Goal: Task Accomplishment & Management: Use online tool/utility

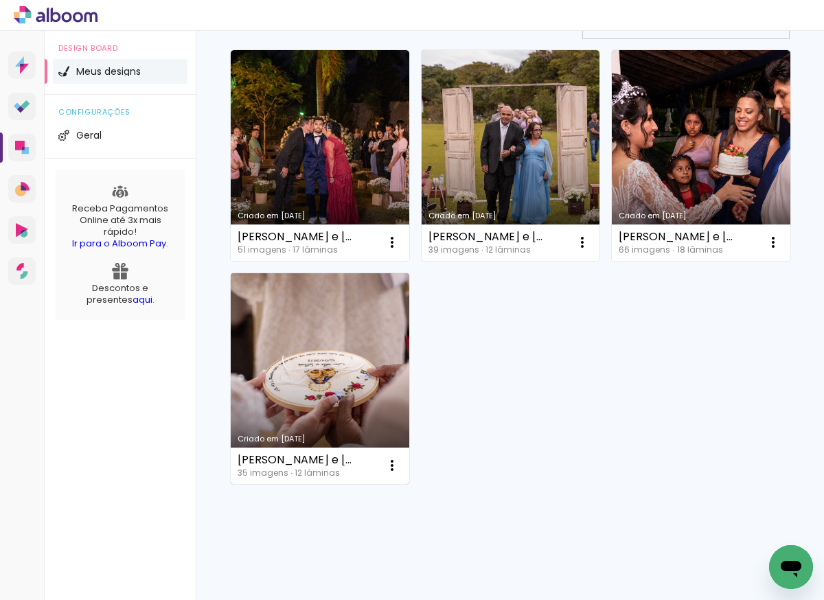
scroll to position [127, 0]
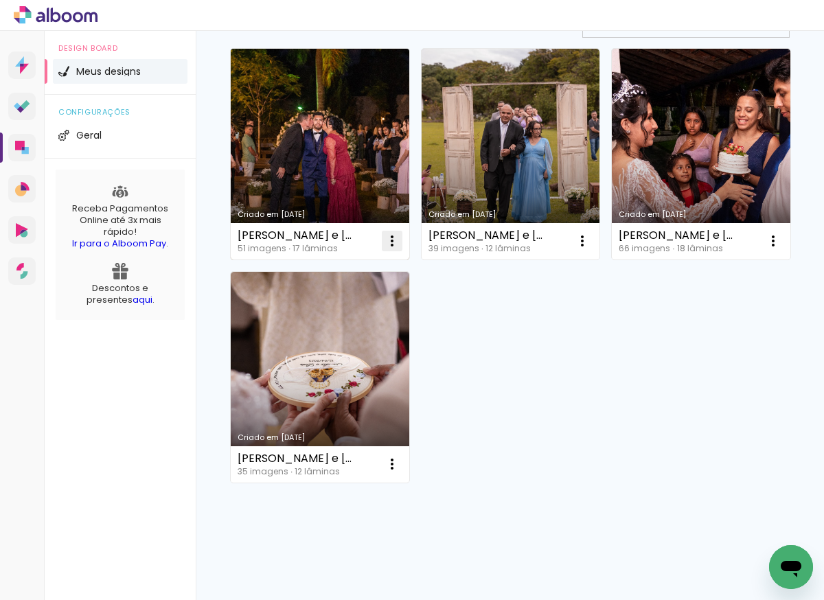
click at [393, 244] on iron-icon at bounding box center [392, 241] width 16 height 16
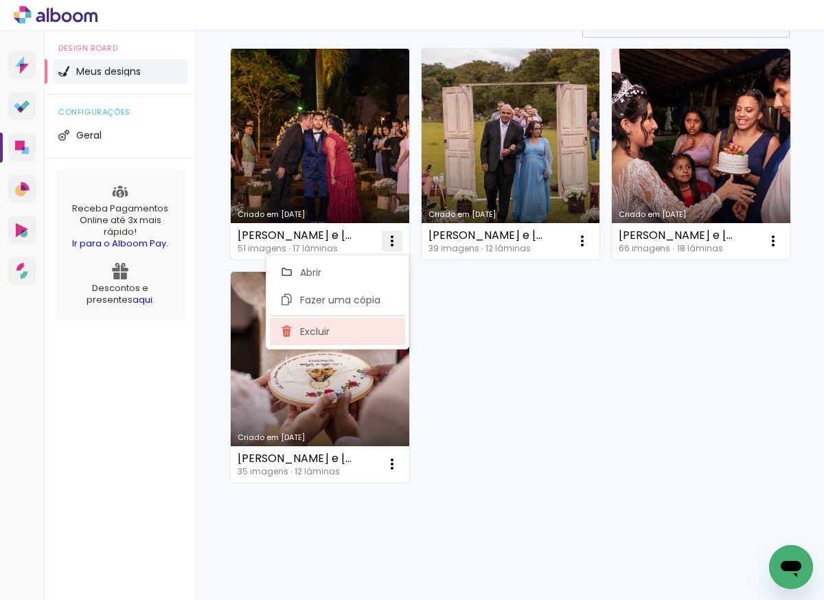
click at [322, 332] on span "Excluir" at bounding box center [315, 332] width 30 height 10
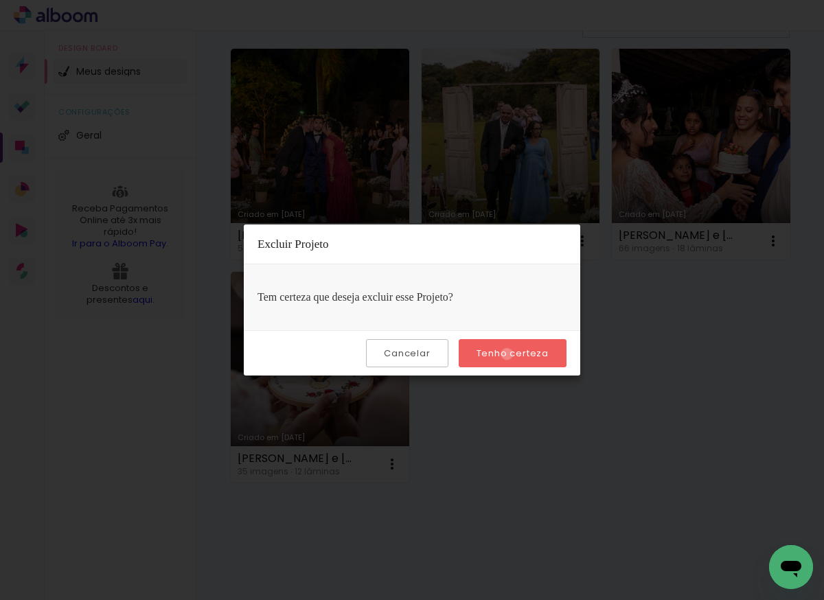
click at [0, 0] on slot "Tenho certeza" at bounding box center [0, 0] width 0 height 0
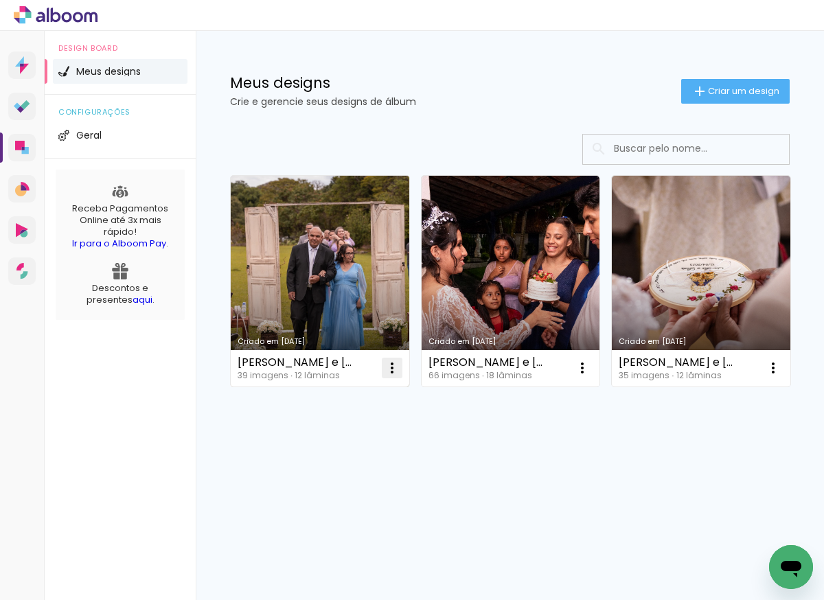
click at [388, 360] on iron-icon at bounding box center [392, 368] width 16 height 16
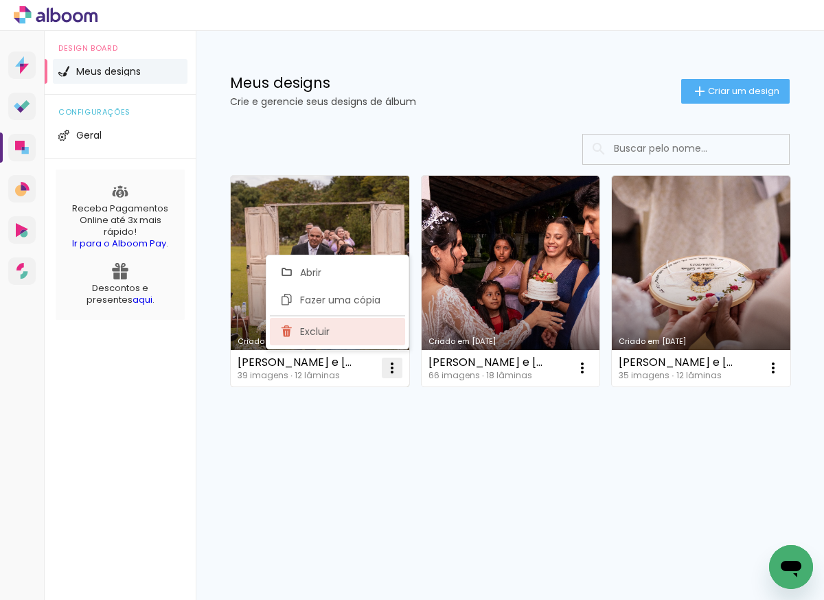
click at [319, 332] on span "Excluir" at bounding box center [315, 332] width 30 height 10
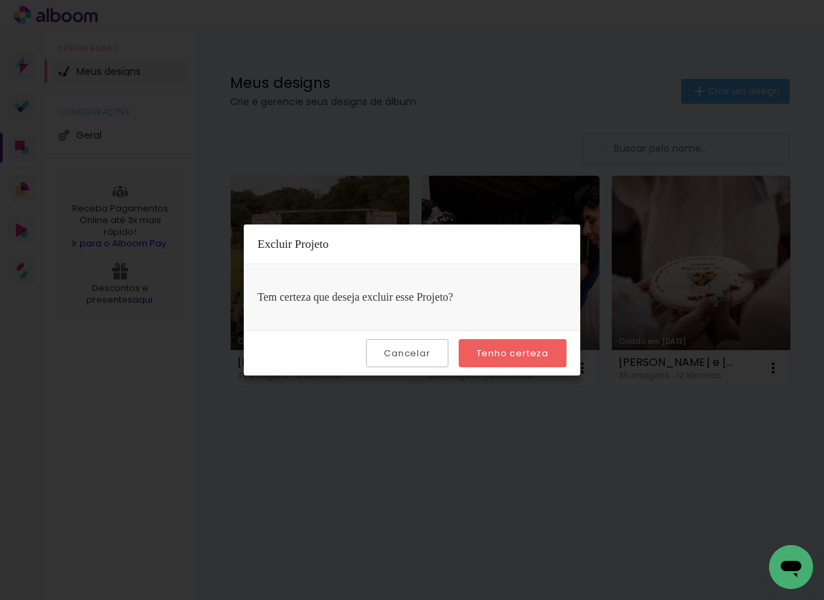
click at [0, 0] on slot "Tenho certeza" at bounding box center [0, 0] width 0 height 0
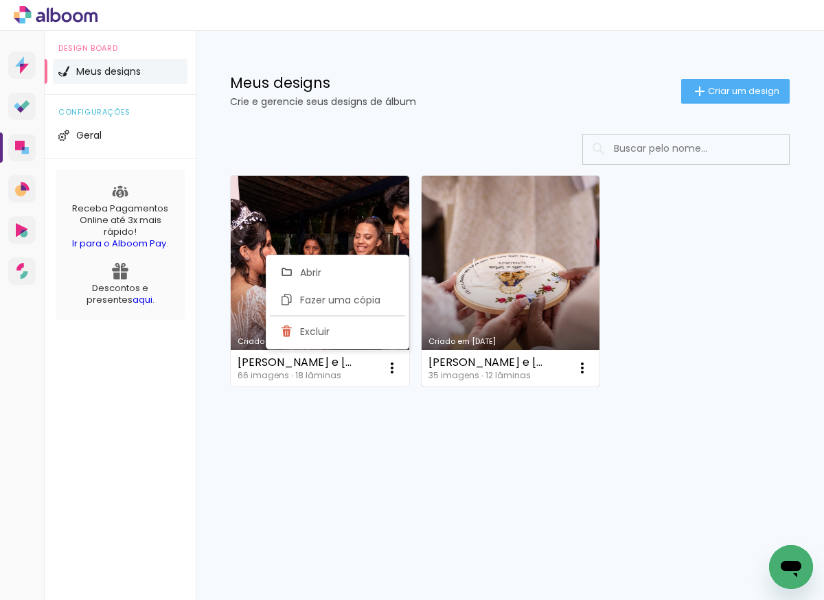
scroll to position [0, 0]
click at [580, 367] on iron-icon at bounding box center [582, 368] width 16 height 16
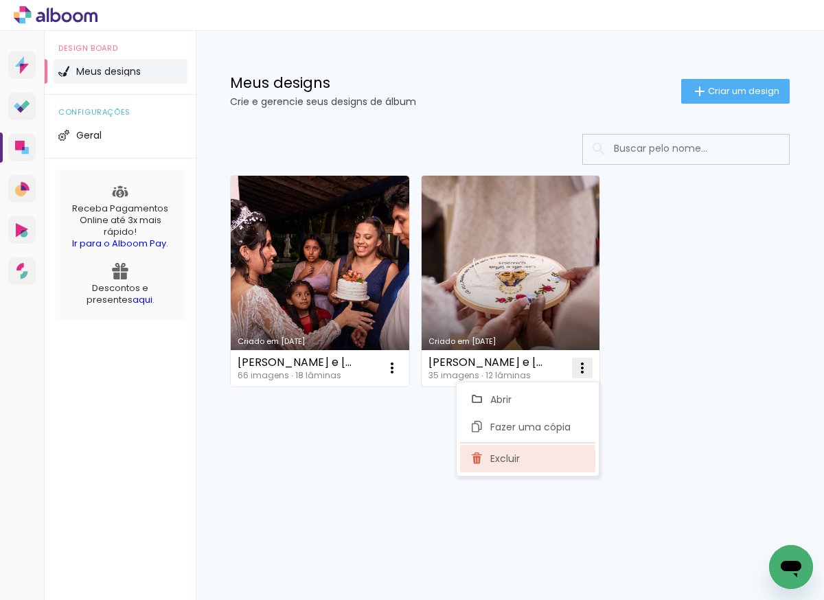
click at [509, 456] on span "Excluir" at bounding box center [505, 459] width 30 height 10
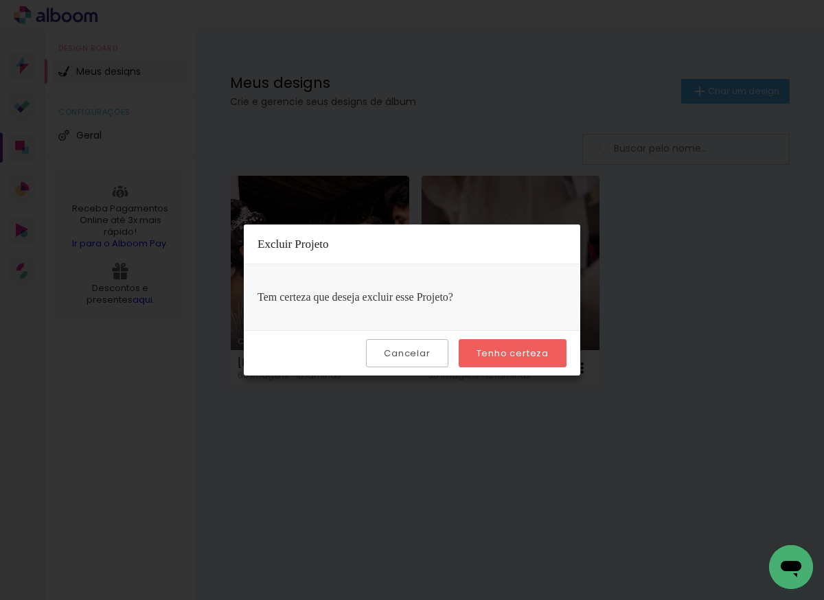
click at [0, 0] on slot "Tenho certeza" at bounding box center [0, 0] width 0 height 0
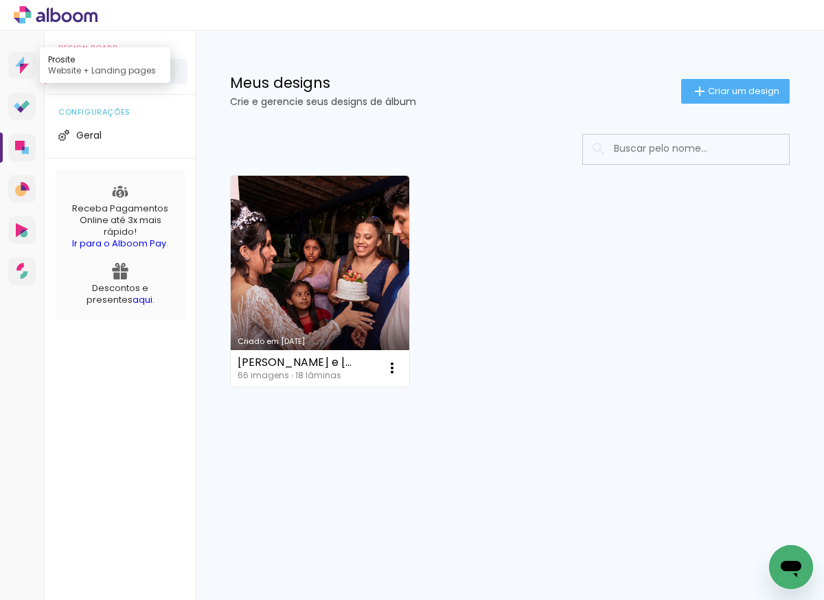
click at [25, 65] on icon at bounding box center [24, 69] width 9 height 10
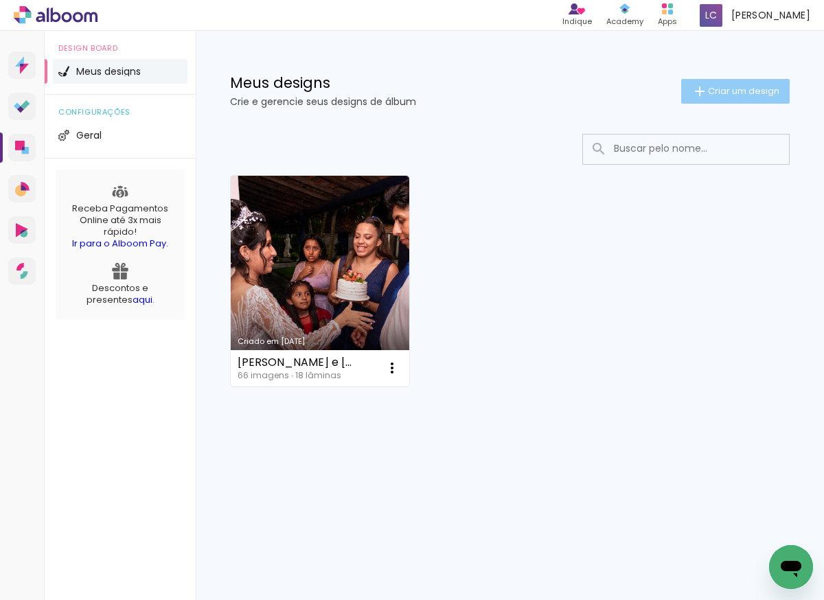
click at [719, 89] on span "Criar um design" at bounding box center [743, 90] width 71 height 9
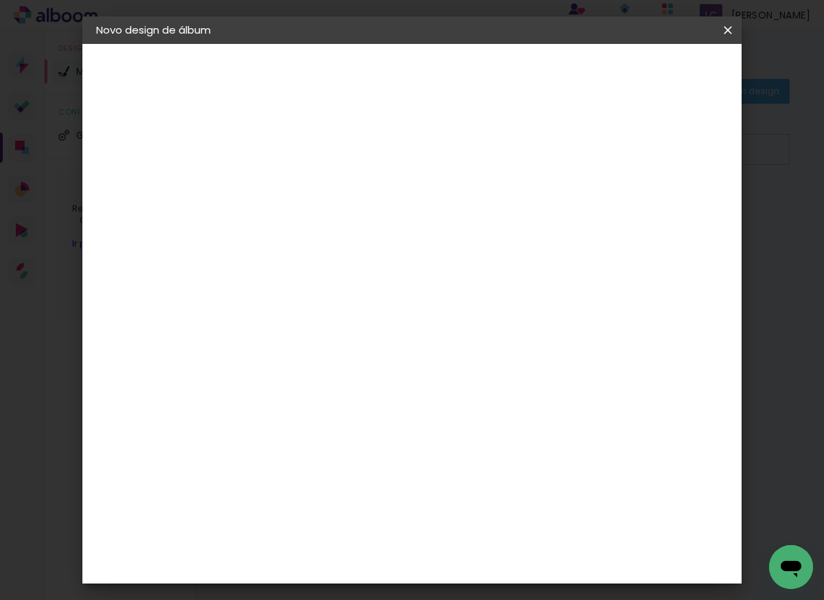
click at [321, 187] on input at bounding box center [321, 184] width 0 height 21
click at [321, 183] on input "Fabina e Alex" at bounding box center [321, 184] width 0 height 21
click at [321, 194] on input "[PERSON_NAME] e [PERSON_NAME]" at bounding box center [321, 184] width 0 height 21
type input "[PERSON_NAME] e [PERSON_NAME]"
type paper-input "[PERSON_NAME] e [PERSON_NAME]"
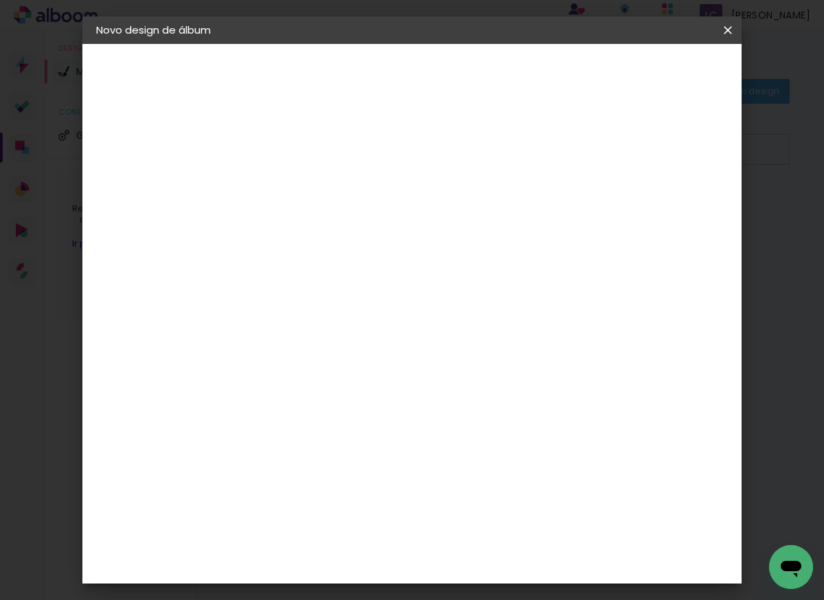
click at [461, 80] on paper-button "Avançar" at bounding box center [427, 72] width 67 height 23
click at [351, 270] on div at bounding box center [355, 270] width 139 height 1
type input "luiz"
type paper-input "luiz"
click at [335, 312] on div "[PERSON_NAME]" at bounding box center [357, 310] width 91 height 11
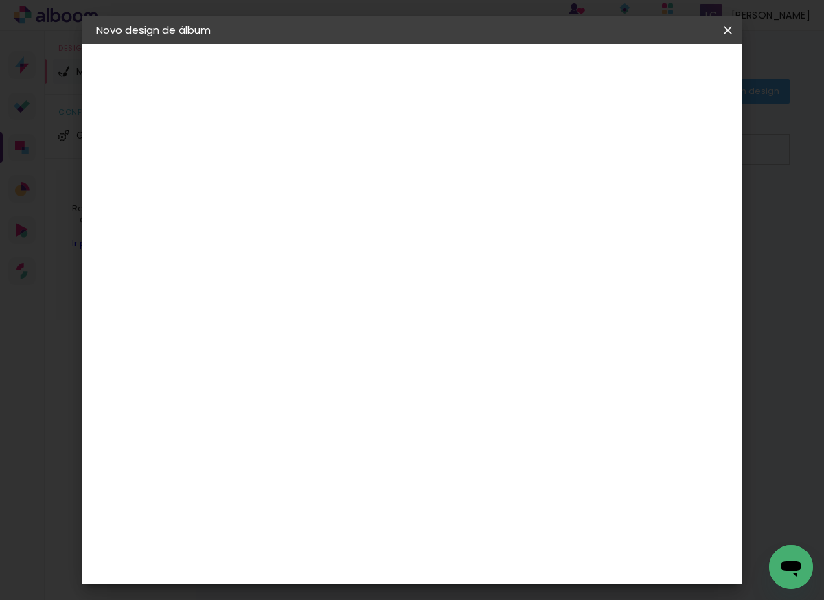
click at [0, 0] on slot "Avançar" at bounding box center [0, 0] width 0 height 0
click at [374, 234] on input "text" at bounding box center [348, 239] width 54 height 21
click at [0, 0] on slot "Encadernados" at bounding box center [0, 0] width 0 height 0
type input "Encadernados"
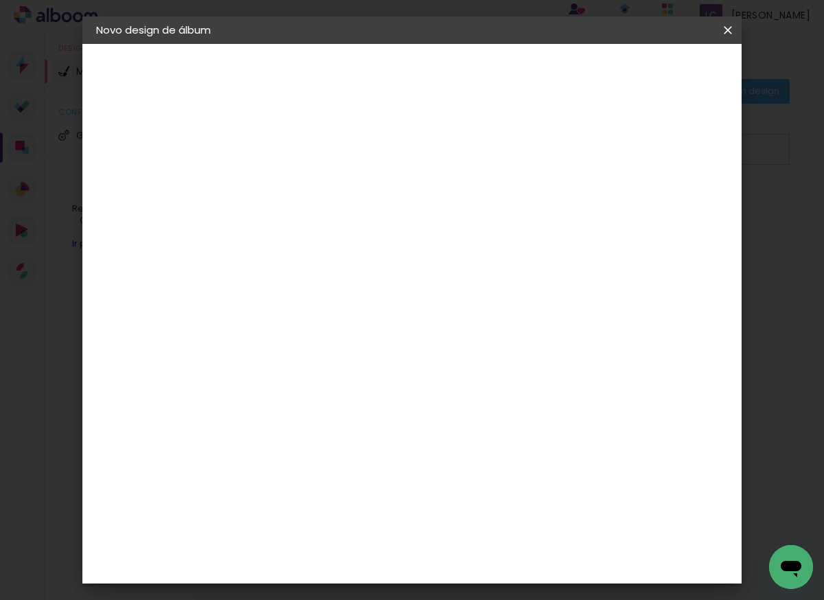
click at [451, 229] on input "Encadernados" at bounding box center [405, 223] width 168 height 21
click at [0, 0] on slot "Encadernados" at bounding box center [0, 0] width 0 height 0
click at [412, 422] on span "30 x 60" at bounding box center [381, 436] width 64 height 28
click at [0, 0] on slot "Avançar" at bounding box center [0, 0] width 0 height 0
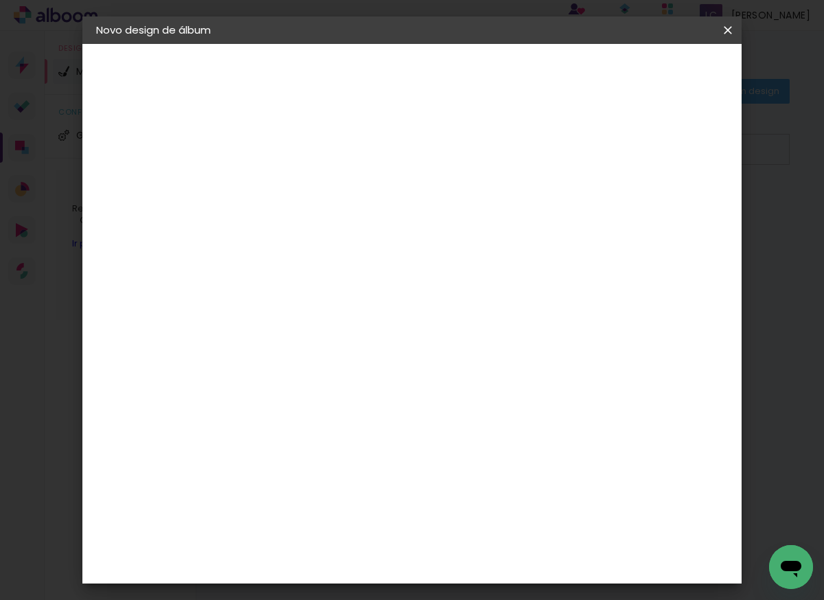
click at [642, 75] on span "Iniciar design" at bounding box center [611, 77] width 60 height 19
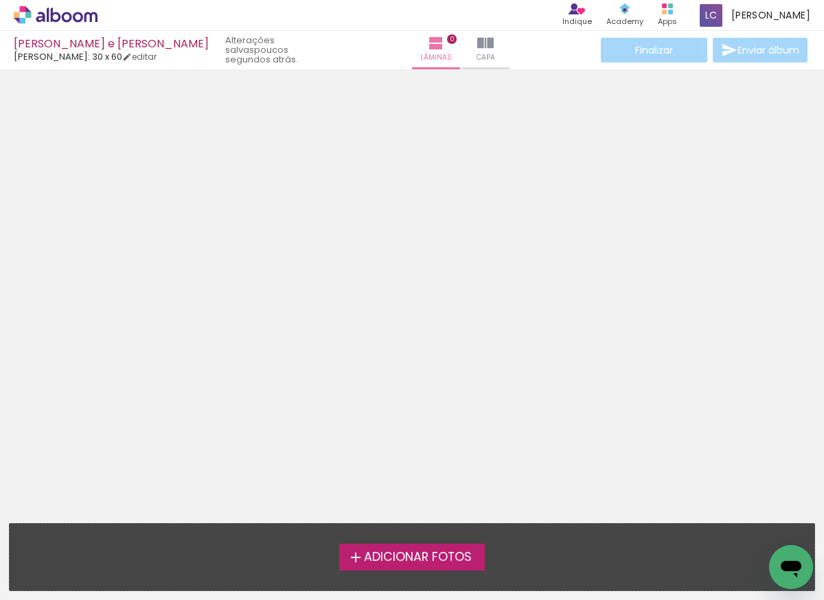
click at [419, 563] on span "Adicionar Fotos" at bounding box center [418, 557] width 108 height 12
click at [0, 0] on input "file" at bounding box center [0, 0] width 0 height 0
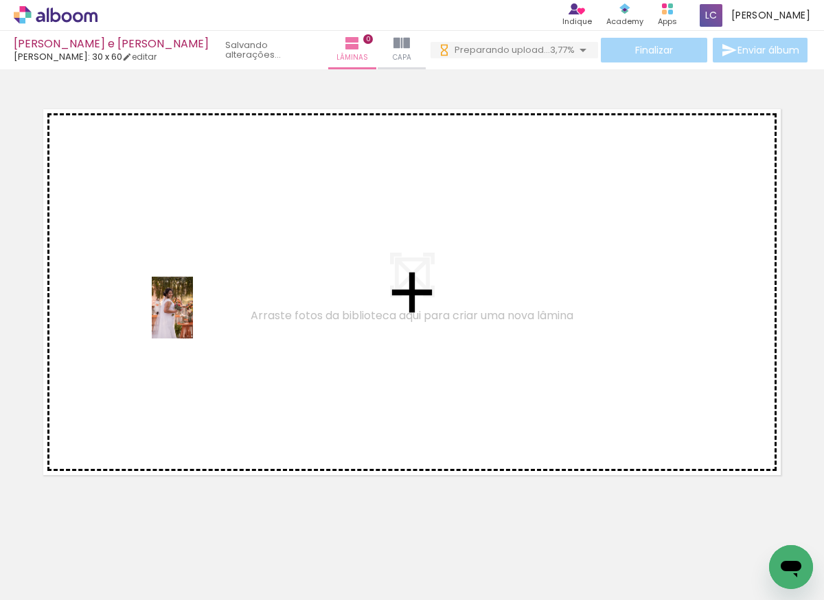
drag, startPoint x: 143, startPoint y: 551, endPoint x: 236, endPoint y: 386, distance: 189.6
click at [194, 297] on quentale-workspace at bounding box center [412, 300] width 824 height 600
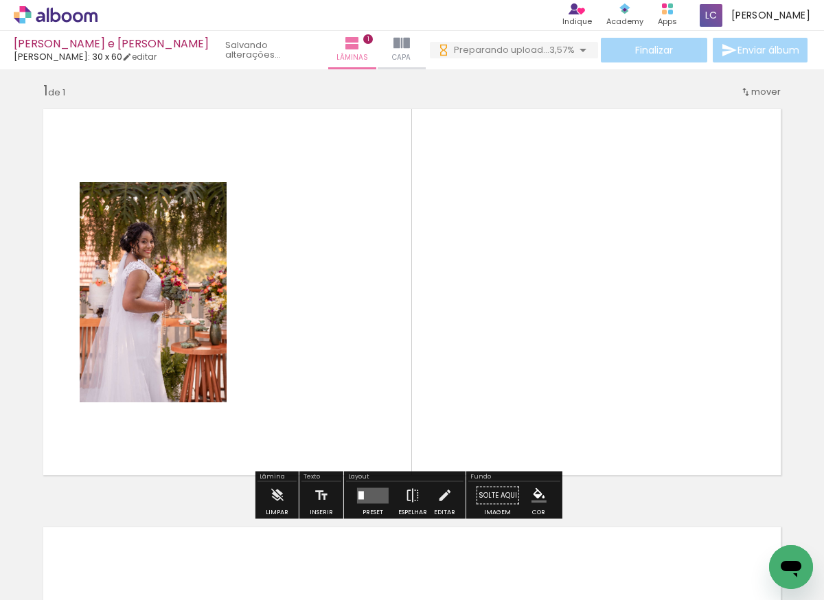
scroll to position [9, 0]
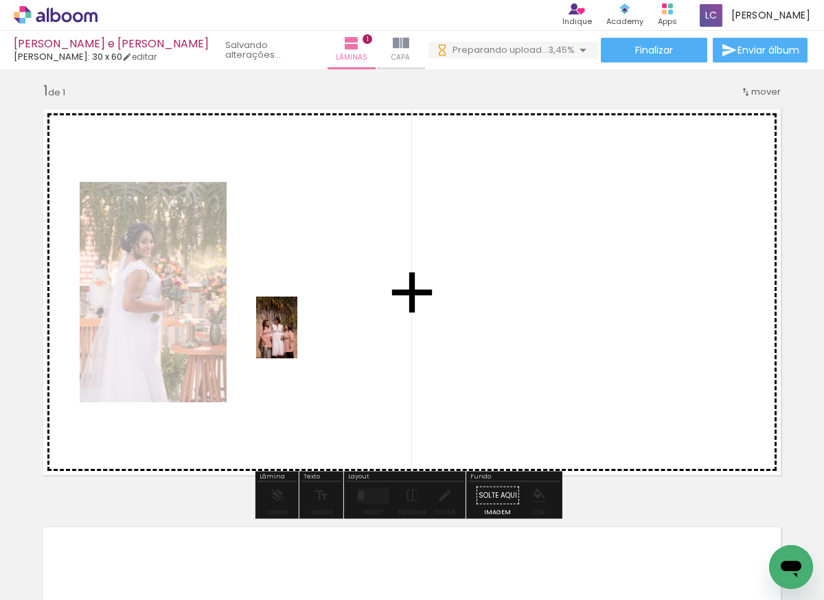
drag, startPoint x: 220, startPoint y: 548, endPoint x: 297, endPoint y: 335, distance: 226.5
click at [297, 335] on quentale-workspace at bounding box center [412, 300] width 824 height 600
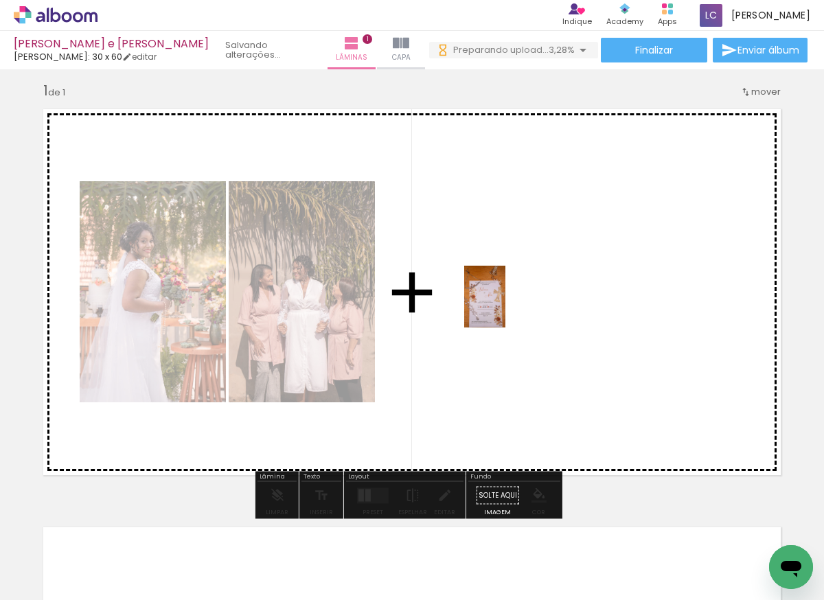
drag, startPoint x: 287, startPoint y: 566, endPoint x: 511, endPoint y: 300, distance: 347.8
click at [511, 301] on quentale-workspace at bounding box center [412, 300] width 824 height 600
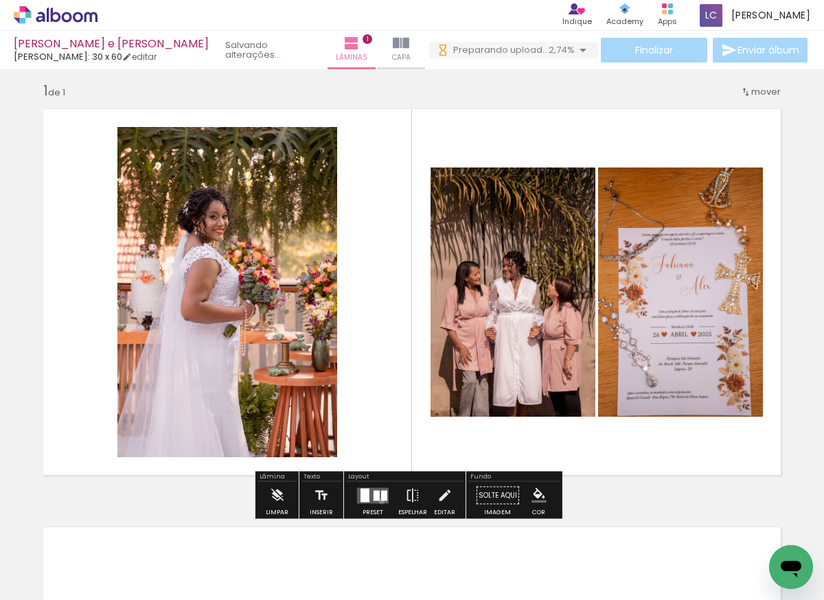
click at [378, 500] on quentale-layouter at bounding box center [373, 495] width 32 height 16
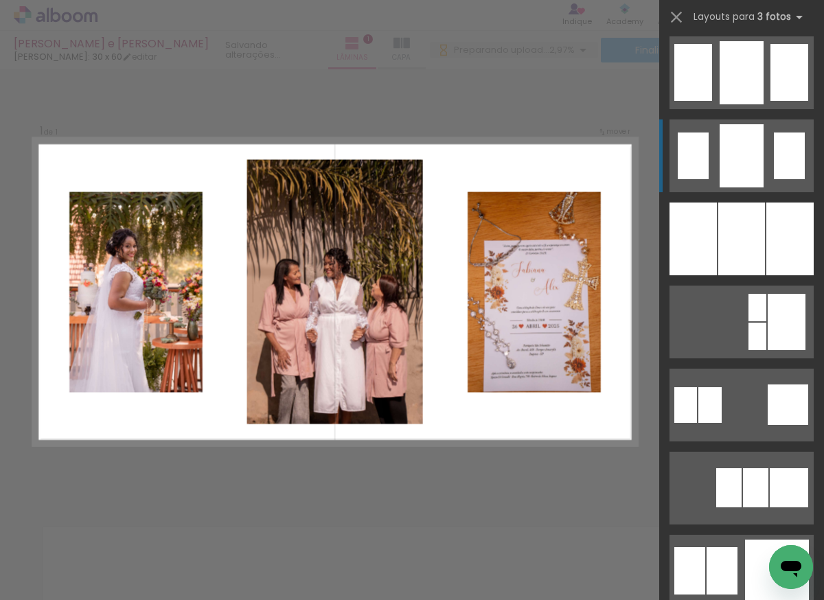
scroll to position [1082, 0]
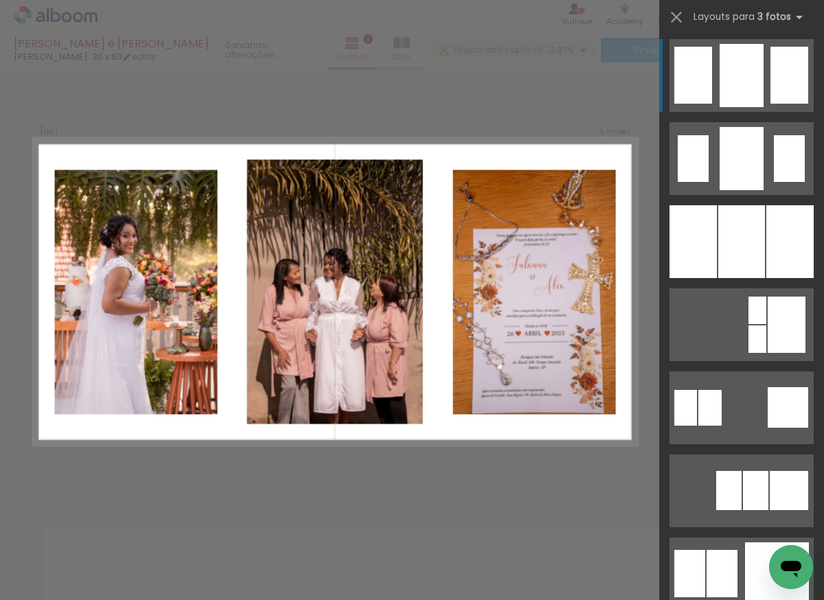
click at [754, 75] on div at bounding box center [741, 75] width 44 height 63
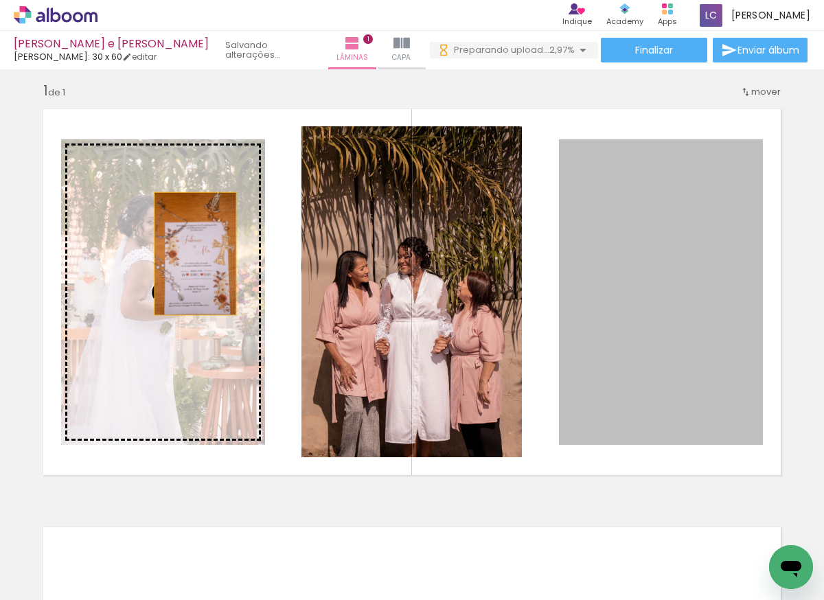
drag, startPoint x: 707, startPoint y: 286, endPoint x: 185, endPoint y: 249, distance: 522.9
click at [0, 0] on slot at bounding box center [0, 0] width 0 height 0
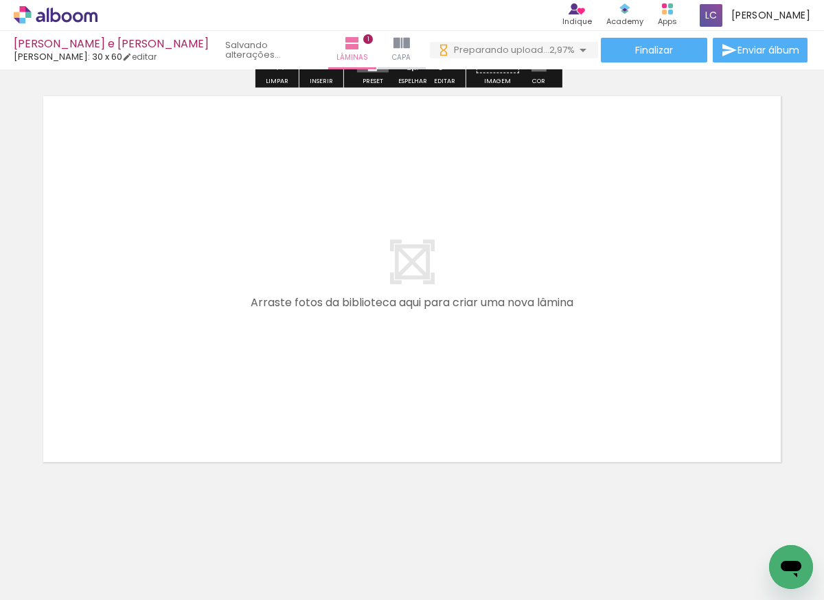
scroll to position [445, 0]
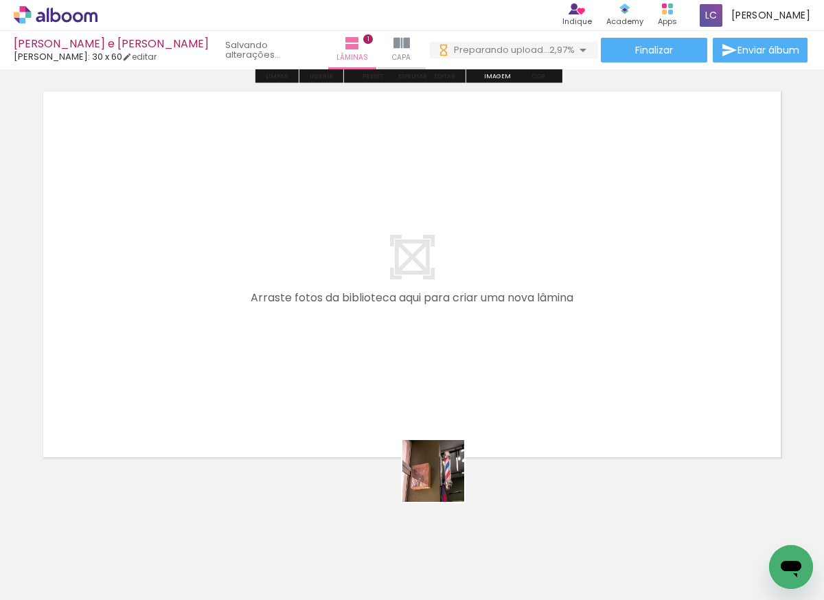
drag, startPoint x: 391, startPoint y: 557, endPoint x: 608, endPoint y: 337, distance: 309.2
click at [608, 337] on quentale-workspace at bounding box center [412, 300] width 824 height 600
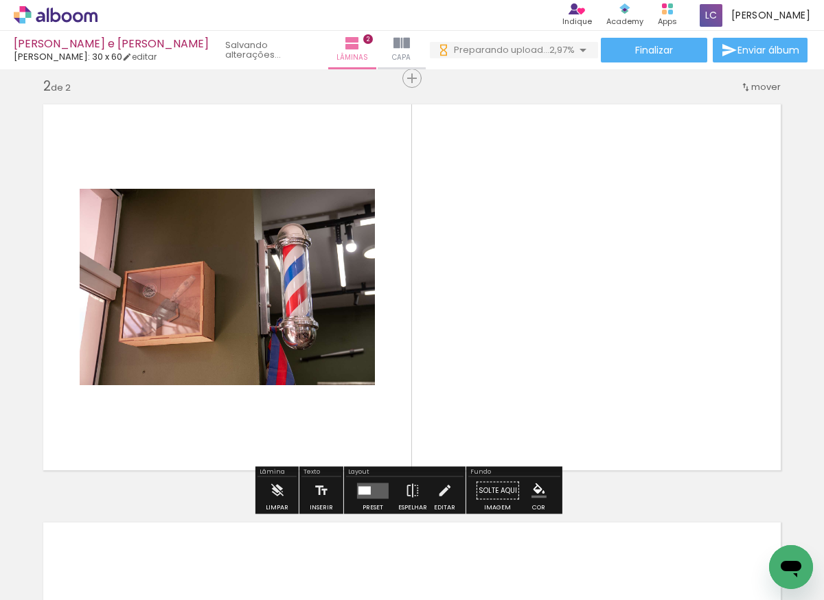
scroll to position [427, 0]
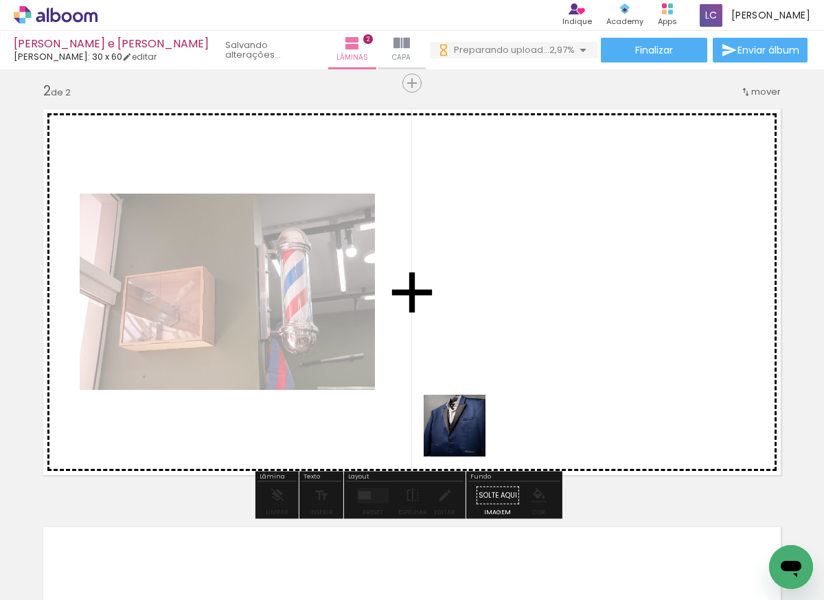
drag, startPoint x: 450, startPoint y: 566, endPoint x: 469, endPoint y: 289, distance: 278.0
click at [466, 298] on quentale-workspace at bounding box center [412, 300] width 824 height 600
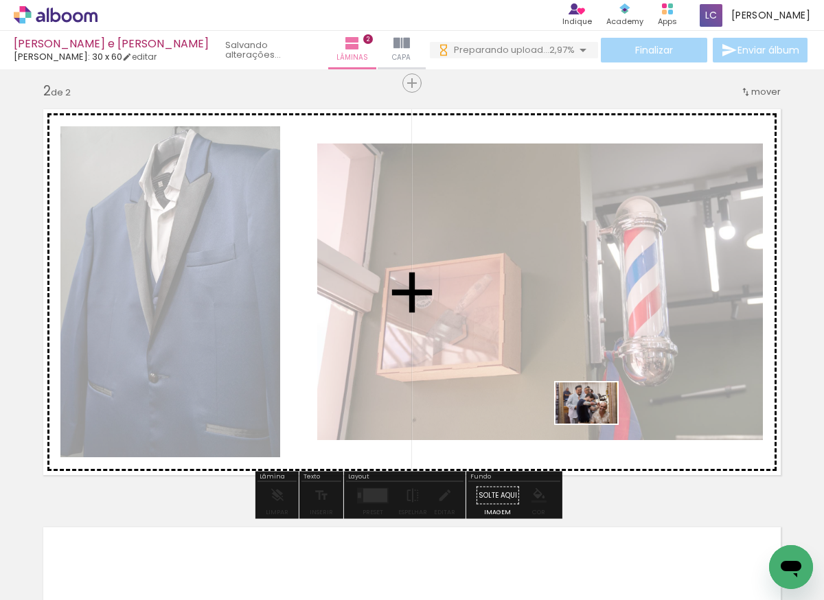
drag, startPoint x: 513, startPoint y: 562, endPoint x: 606, endPoint y: 399, distance: 188.1
click at [606, 399] on quentale-workspace at bounding box center [412, 300] width 824 height 600
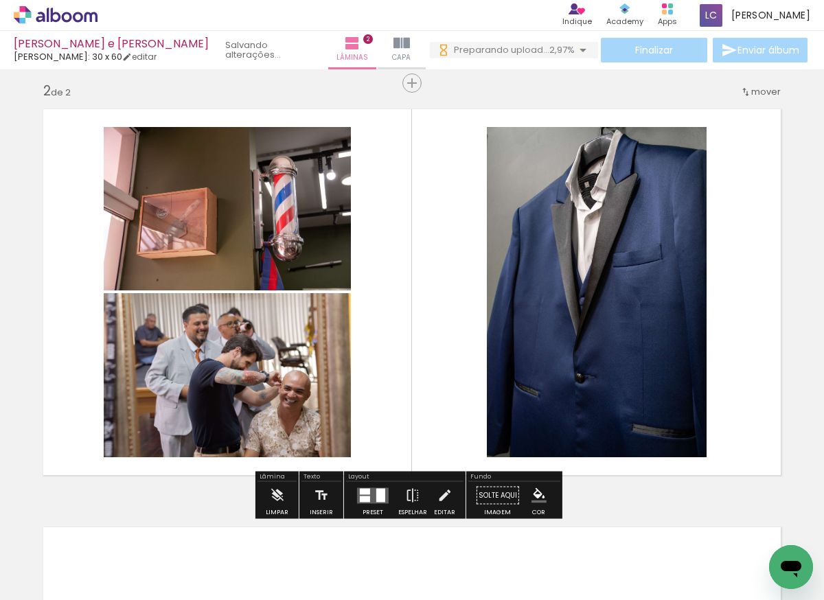
click at [578, 51] on iron-icon at bounding box center [582, 50] width 16 height 16
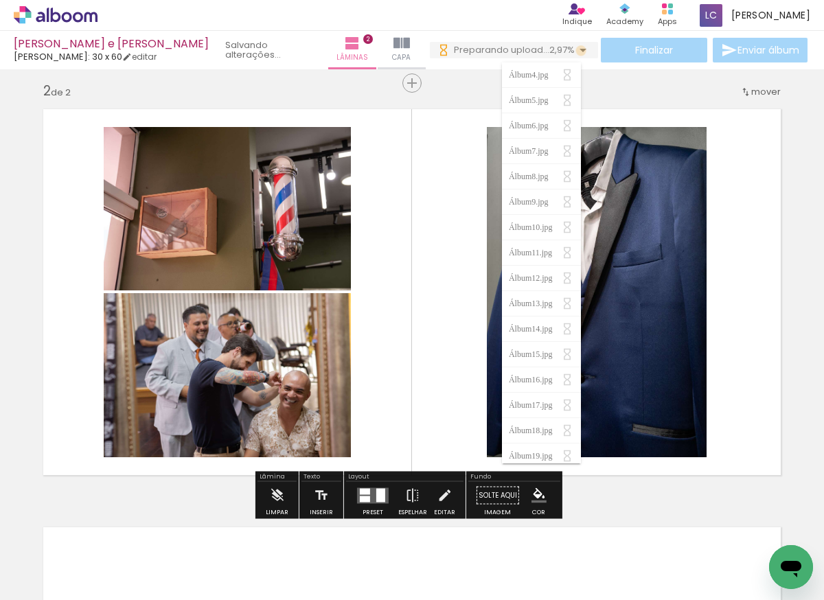
click at [577, 51] on iron-icon at bounding box center [582, 50] width 16 height 16
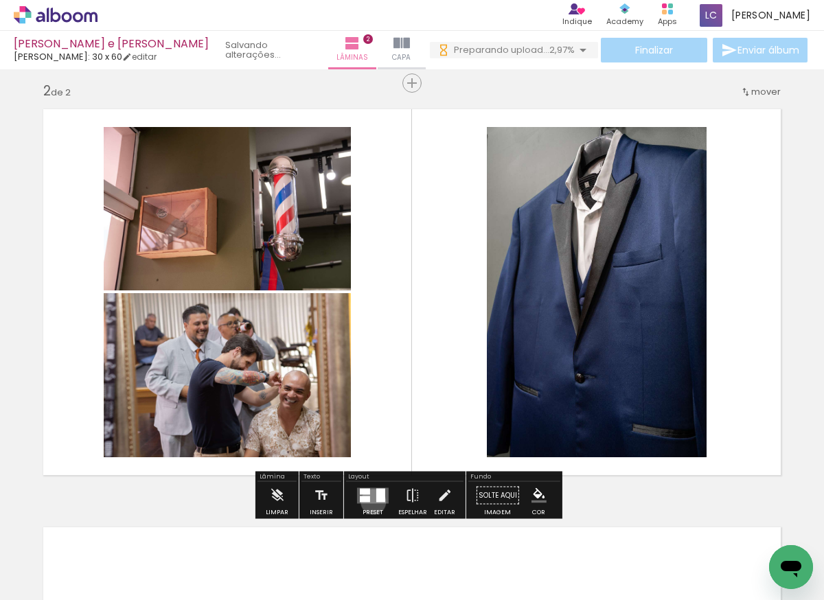
click at [370, 501] on quentale-layouter at bounding box center [373, 495] width 32 height 16
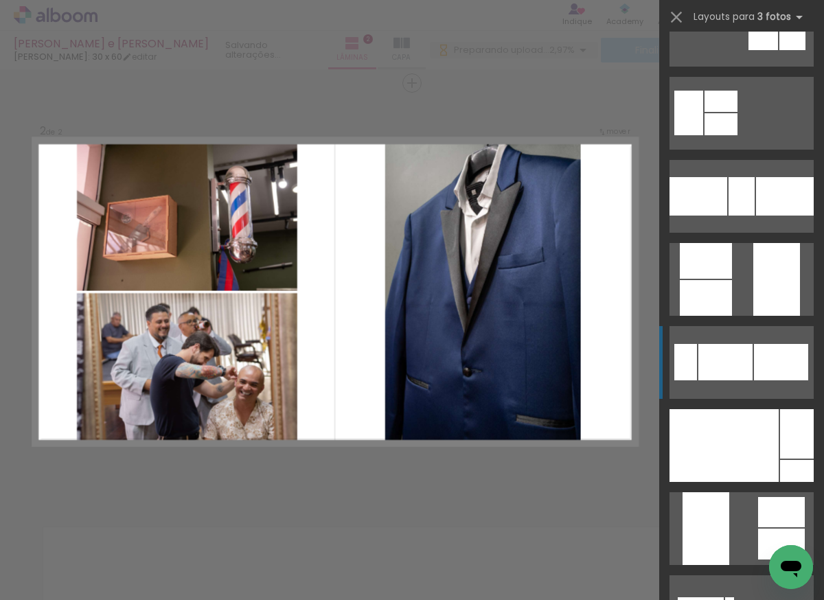
scroll to position [338, 0]
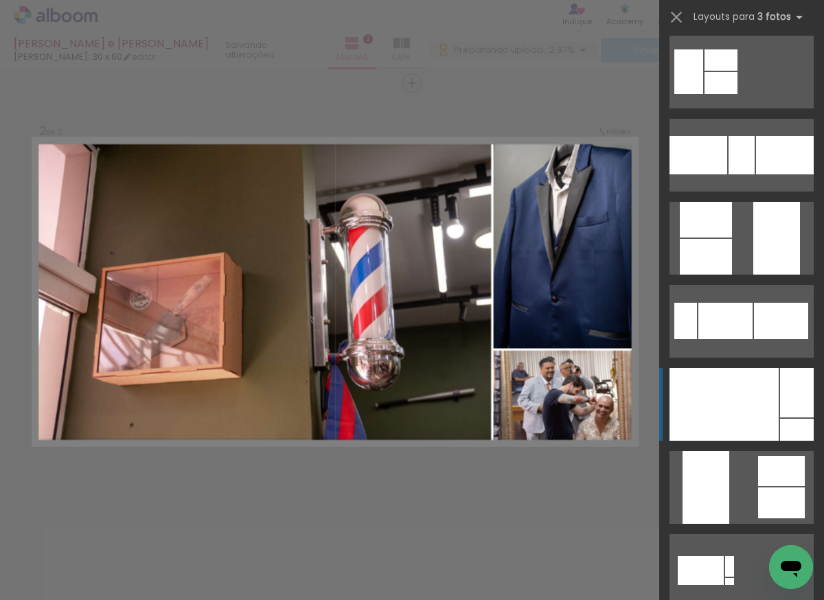
click at [728, 391] on div at bounding box center [723, 404] width 109 height 73
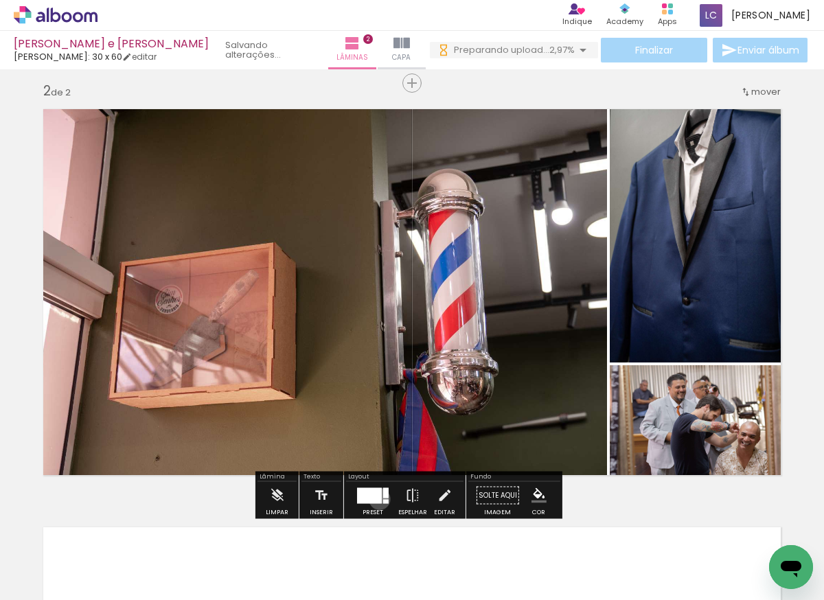
click at [376, 499] on div at bounding box center [369, 495] width 25 height 16
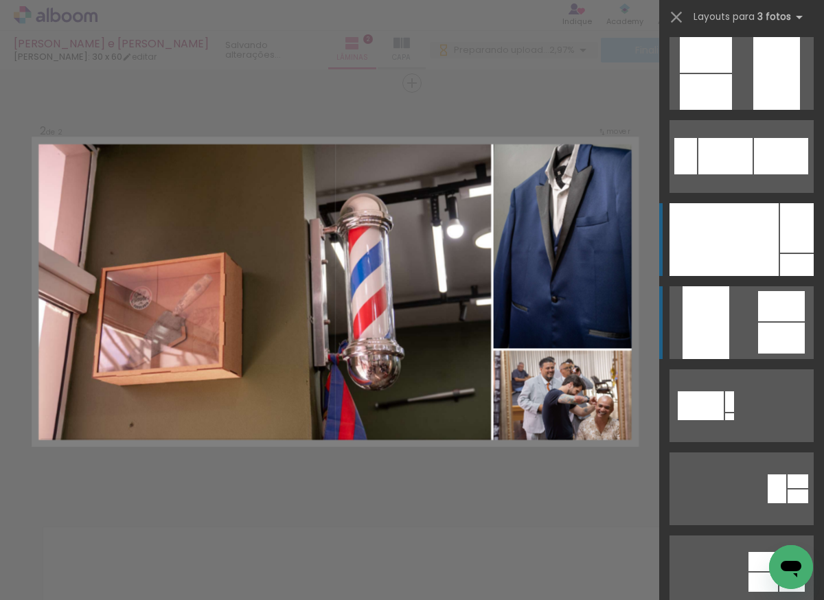
scroll to position [502, 0]
click at [724, 216] on div at bounding box center [723, 240] width 109 height 73
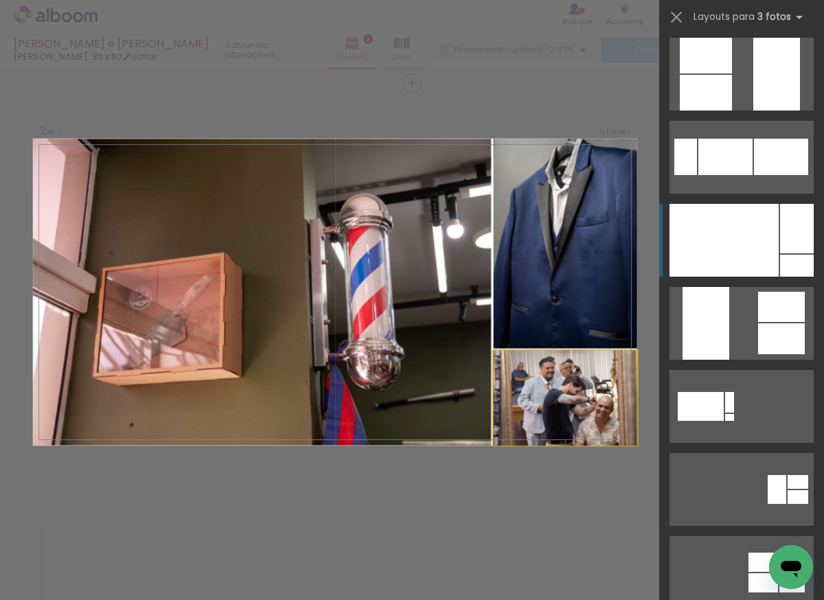
scroll to position [664, 0]
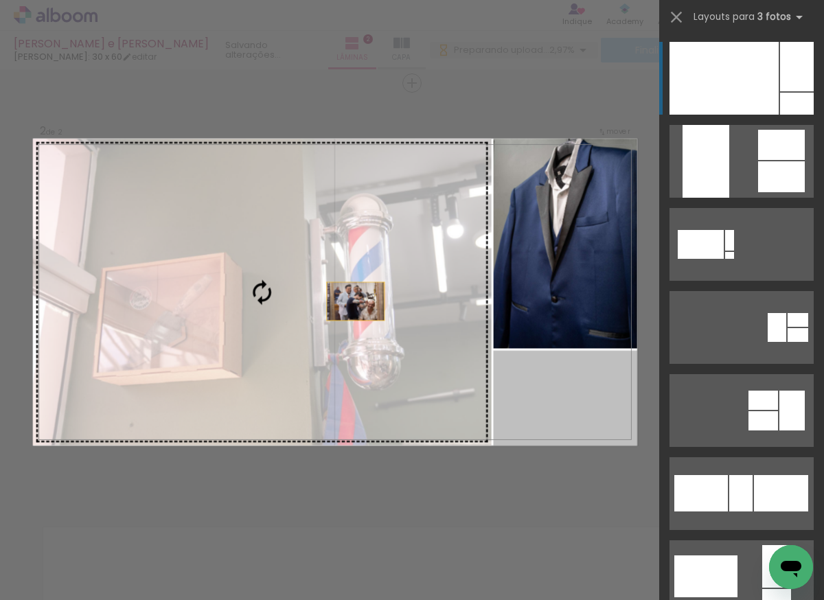
drag, startPoint x: 566, startPoint y: 396, endPoint x: 292, endPoint y: 270, distance: 301.3
click at [0, 0] on slot at bounding box center [0, 0] width 0 height 0
drag, startPoint x: 548, startPoint y: 397, endPoint x: 253, endPoint y: 283, distance: 316.4
click at [0, 0] on slot at bounding box center [0, 0] width 0 height 0
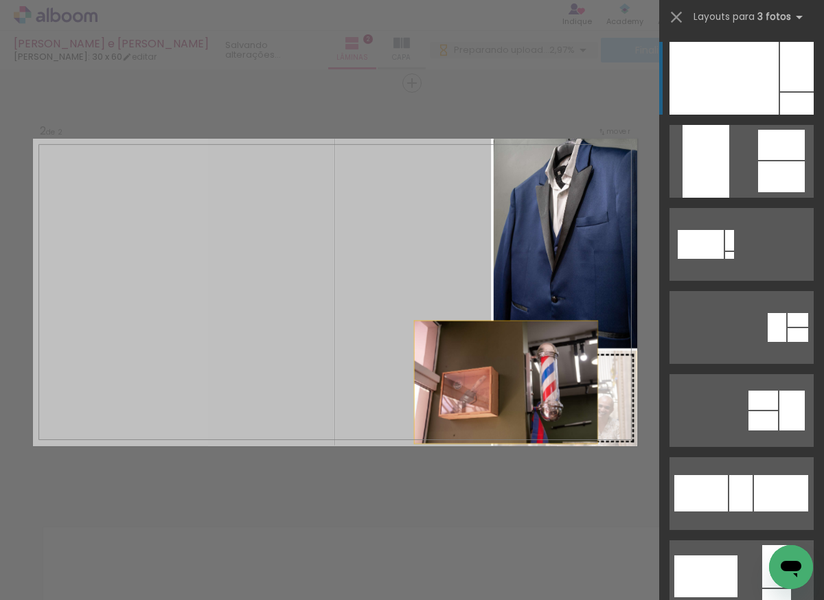
drag, startPoint x: 251, startPoint y: 284, endPoint x: 564, endPoint y: 402, distance: 334.5
click at [0, 0] on slot at bounding box center [0, 0] width 0 height 0
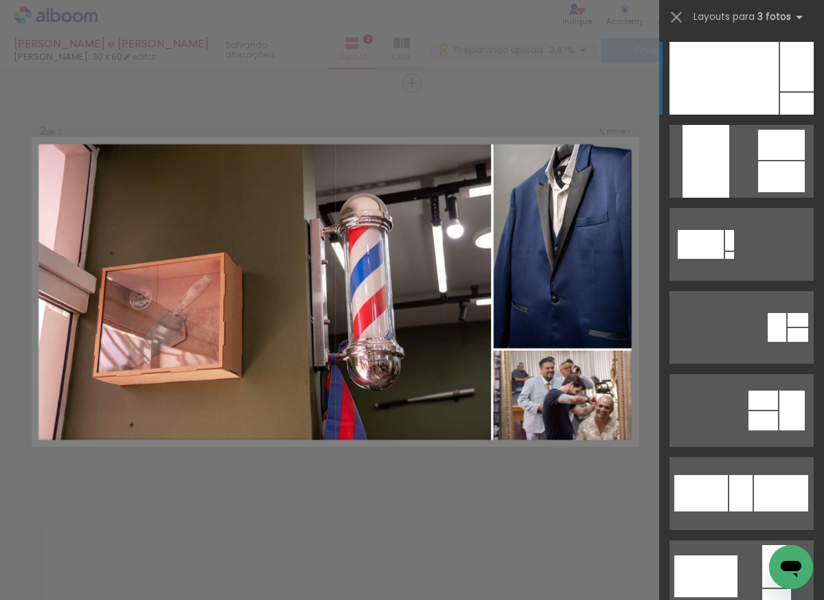
click at [736, 73] on div at bounding box center [723, 78] width 109 height 73
click at [733, 73] on div at bounding box center [723, 78] width 109 height 73
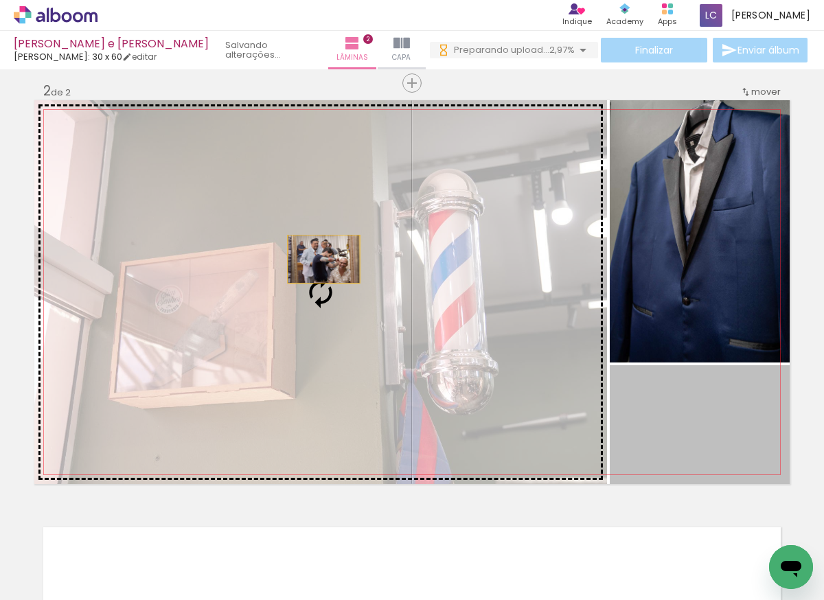
drag, startPoint x: 681, startPoint y: 443, endPoint x: 299, endPoint y: 237, distance: 433.6
click at [0, 0] on slot at bounding box center [0, 0] width 0 height 0
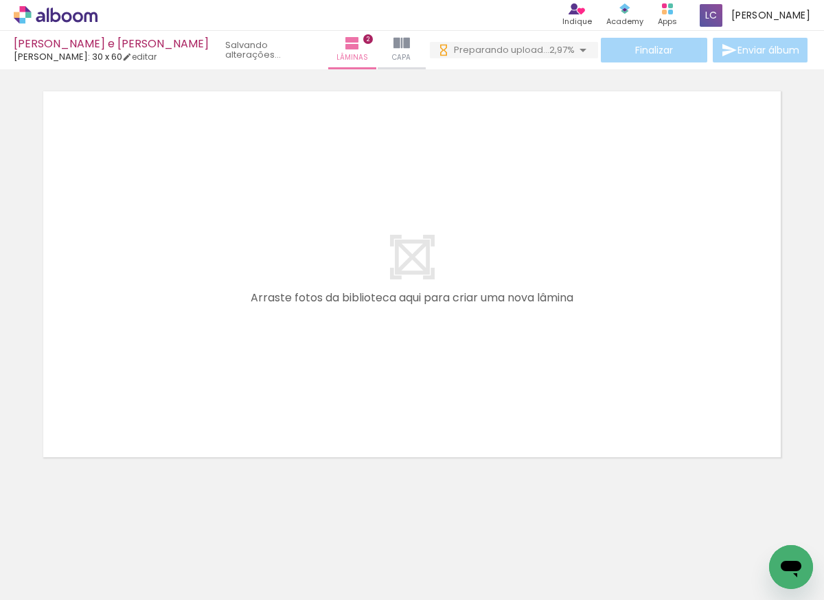
scroll to position [0, 324]
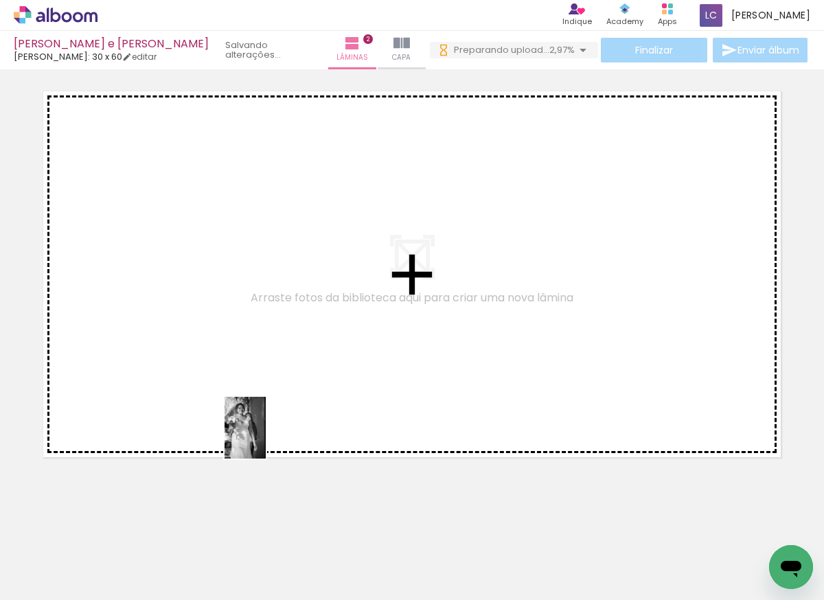
drag, startPoint x: 270, startPoint y: 548, endPoint x: 239, endPoint y: 305, distance: 244.9
click at [241, 317] on quentale-workspace at bounding box center [412, 300] width 824 height 600
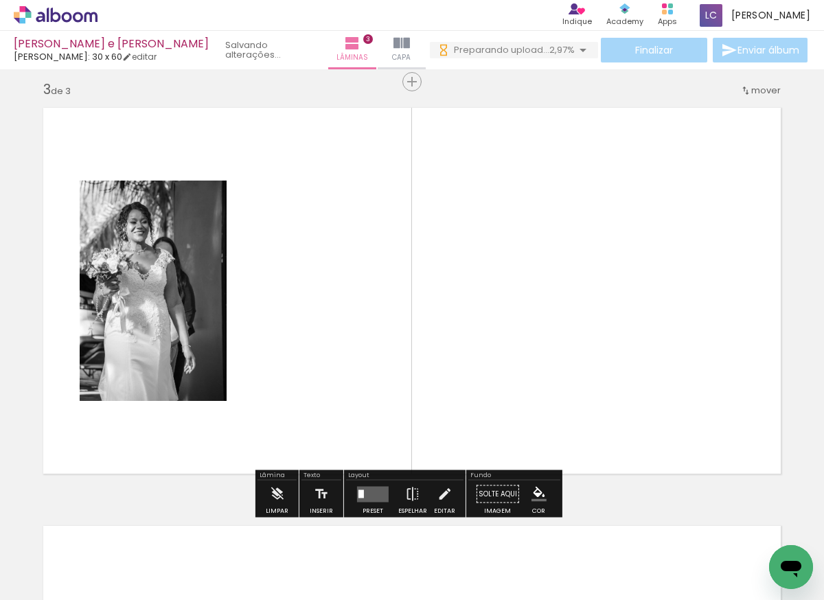
scroll to position [845, 0]
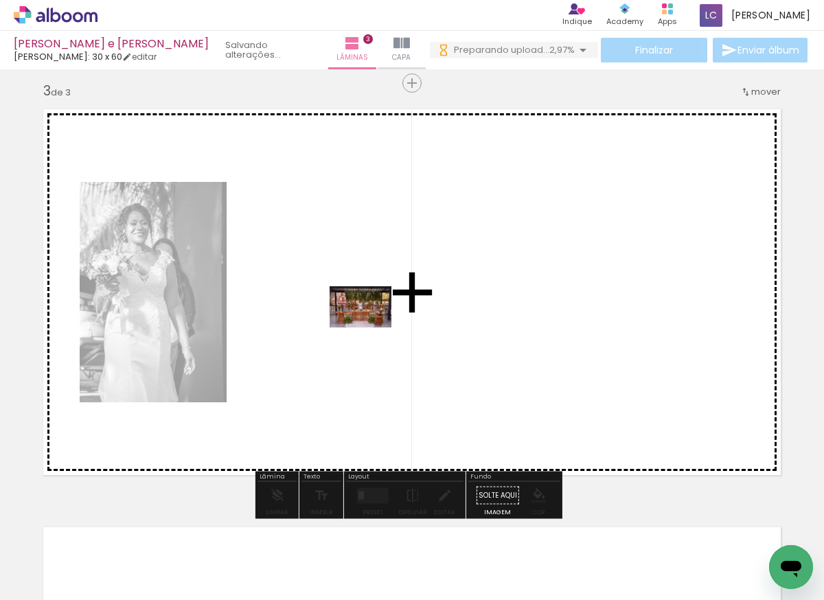
drag, startPoint x: 362, startPoint y: 559, endPoint x: 373, endPoint y: 319, distance: 240.5
click at [373, 319] on quentale-workspace at bounding box center [412, 300] width 824 height 600
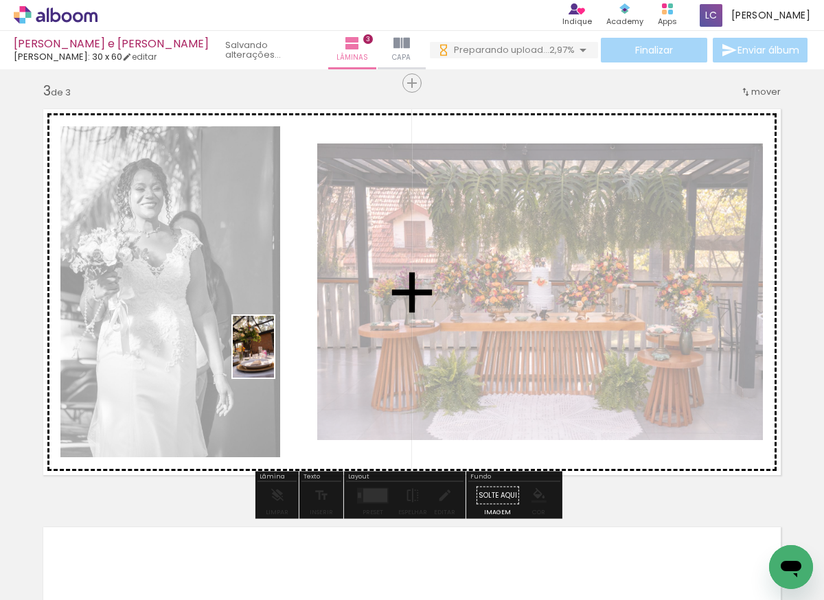
drag, startPoint x: 426, startPoint y: 559, endPoint x: 299, endPoint y: 327, distance: 263.5
click at [299, 327] on quentale-workspace at bounding box center [412, 300] width 824 height 600
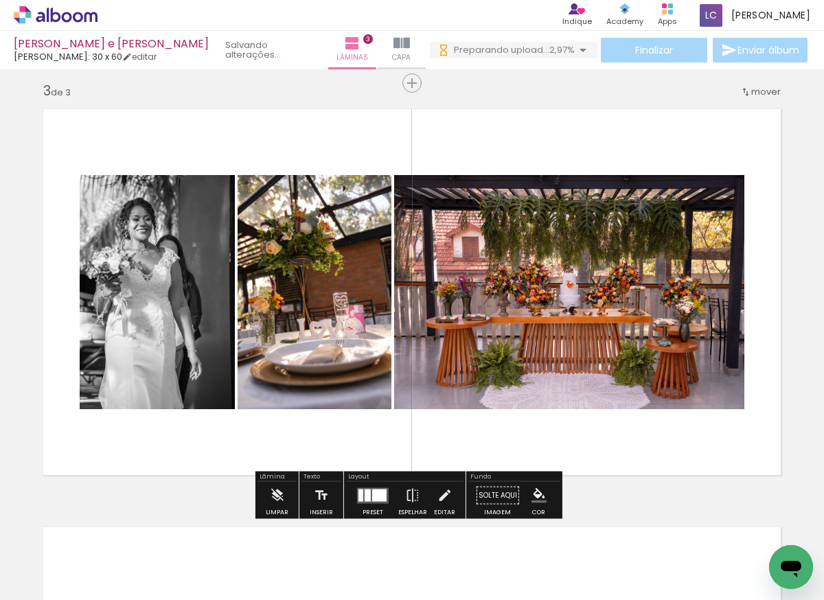
click at [367, 495] on div at bounding box center [367, 495] width 6 height 12
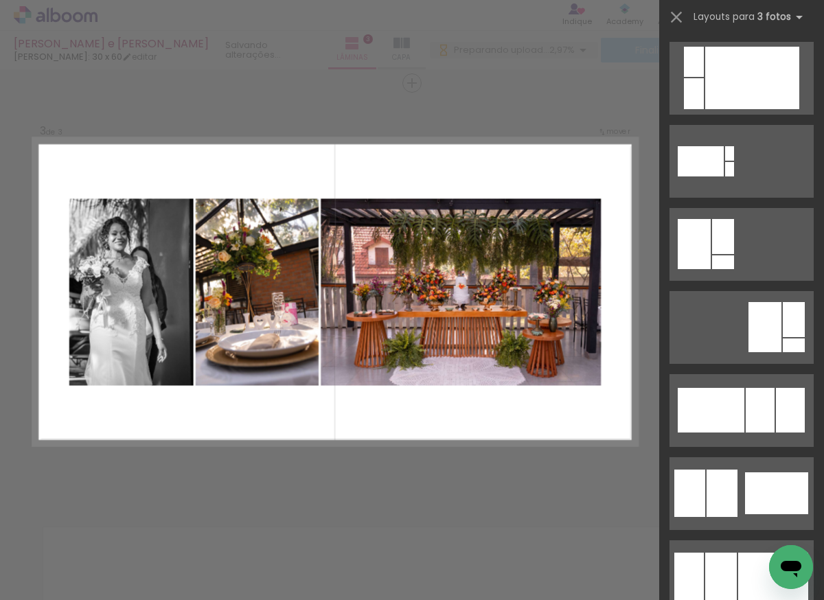
scroll to position [0, 0]
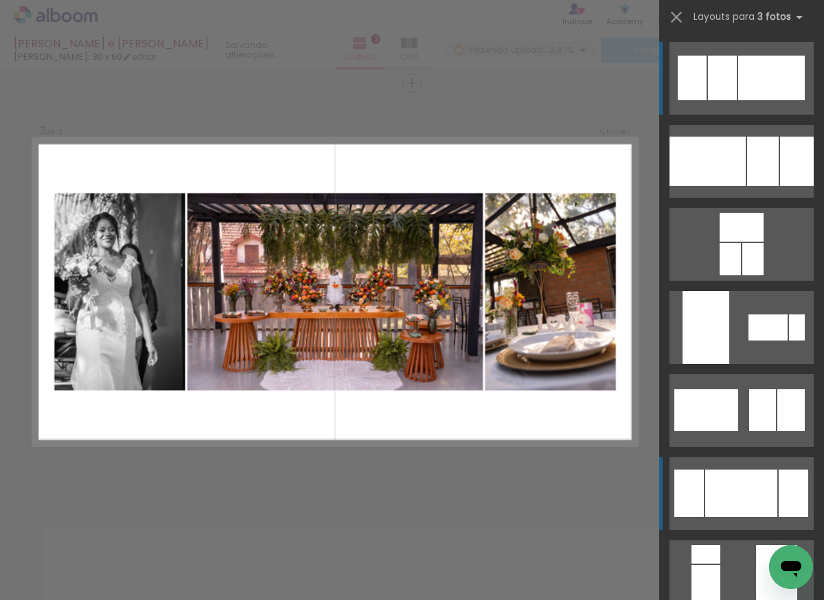
click at [751, 475] on div at bounding box center [741, 492] width 72 height 47
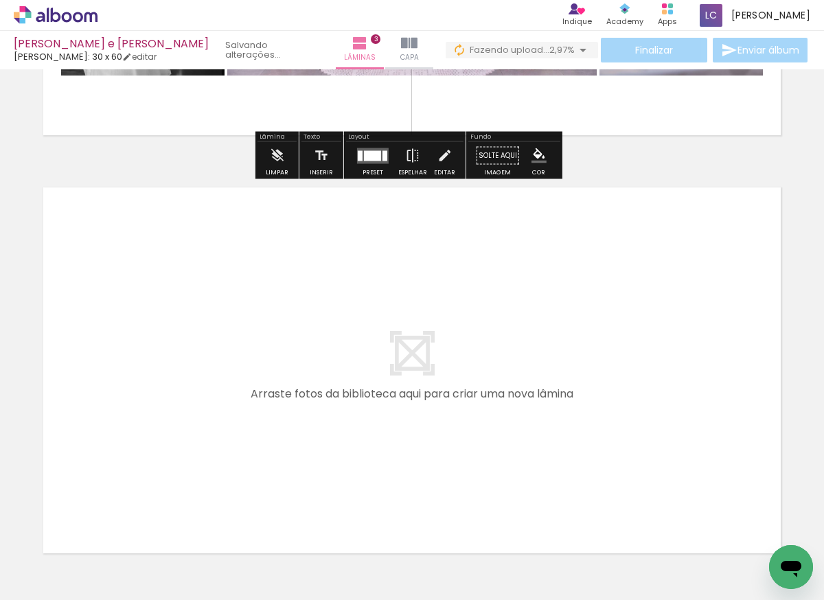
scroll to position [1281, 0]
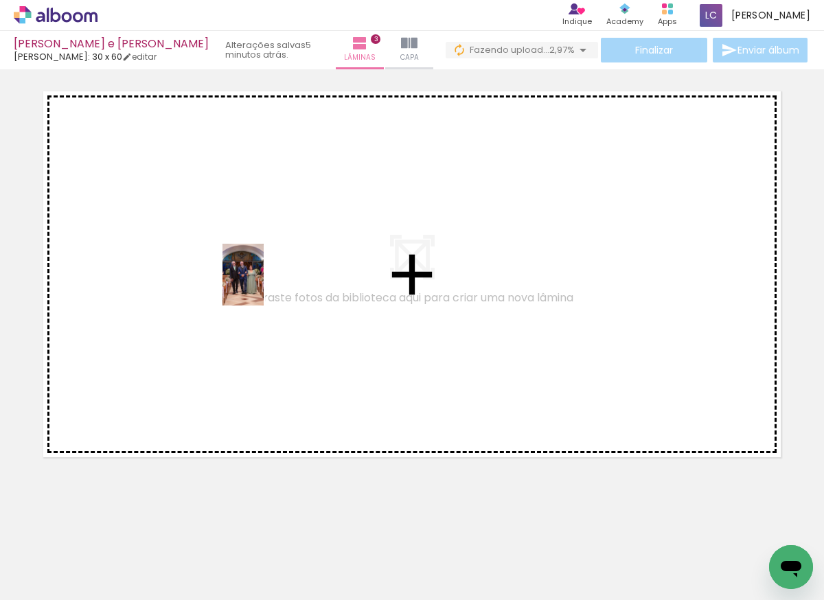
drag, startPoint x: 515, startPoint y: 564, endPoint x: 264, endPoint y: 285, distance: 376.1
click at [264, 285] on quentale-workspace at bounding box center [412, 300] width 824 height 600
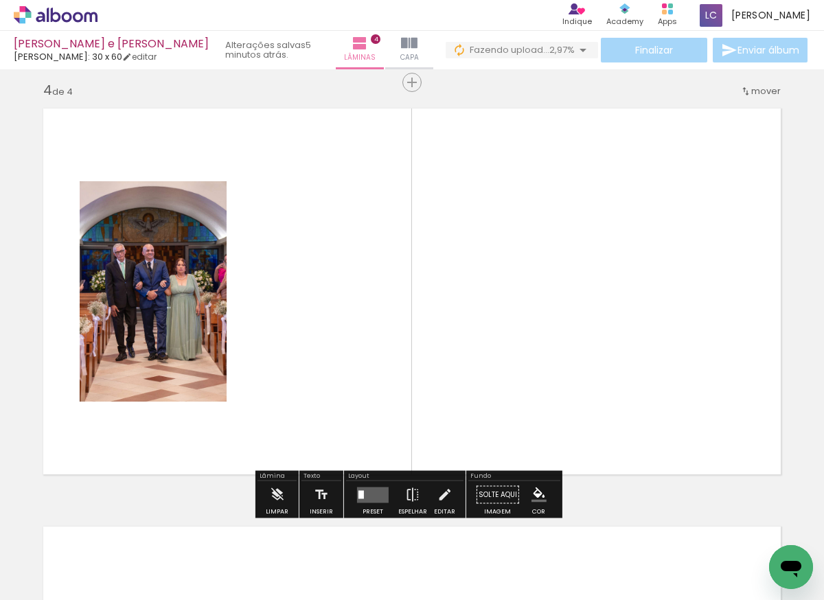
scroll to position [1263, 0]
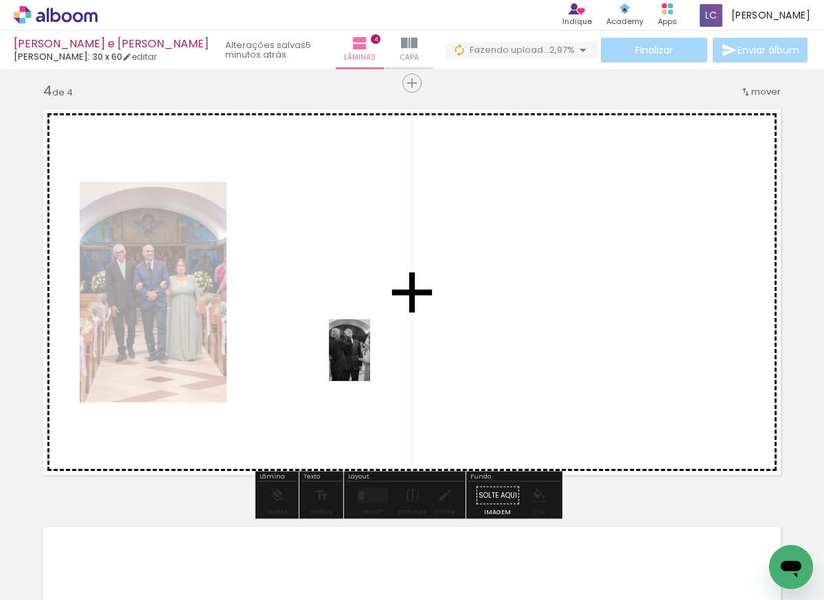
drag, startPoint x: 590, startPoint y: 562, endPoint x: 346, endPoint y: 332, distance: 335.0
click at [346, 332] on quentale-workspace at bounding box center [412, 300] width 824 height 600
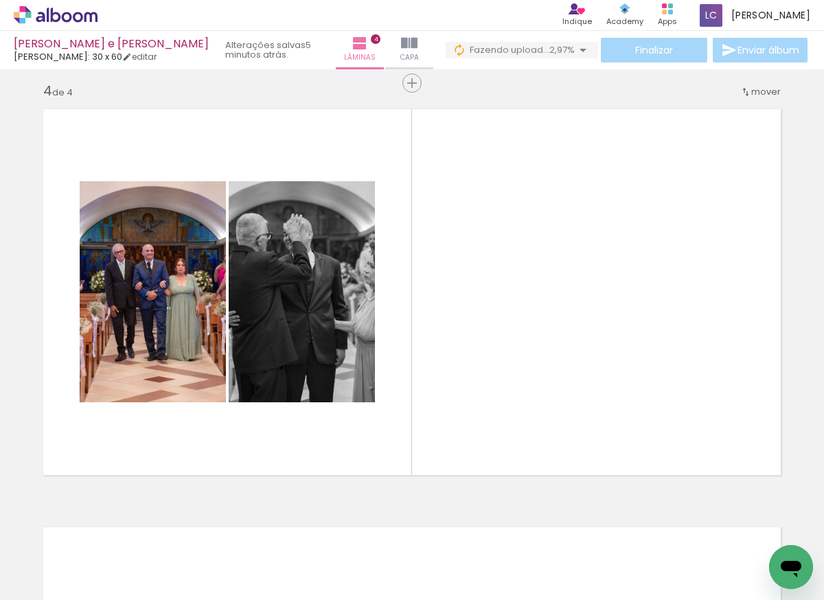
scroll to position [0, 622]
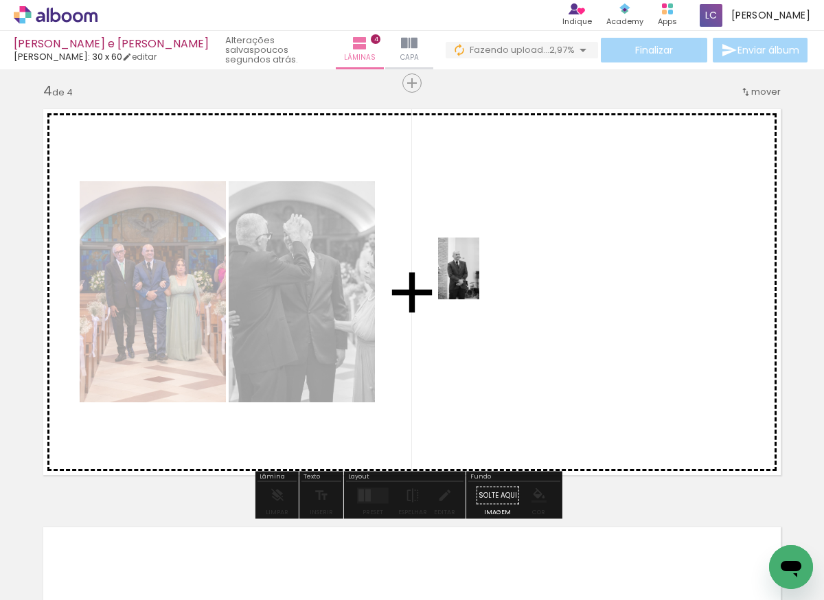
drag, startPoint x: 445, startPoint y: 566, endPoint x: 480, endPoint y: 278, distance: 290.4
click at [480, 278] on quentale-workspace at bounding box center [412, 300] width 824 height 600
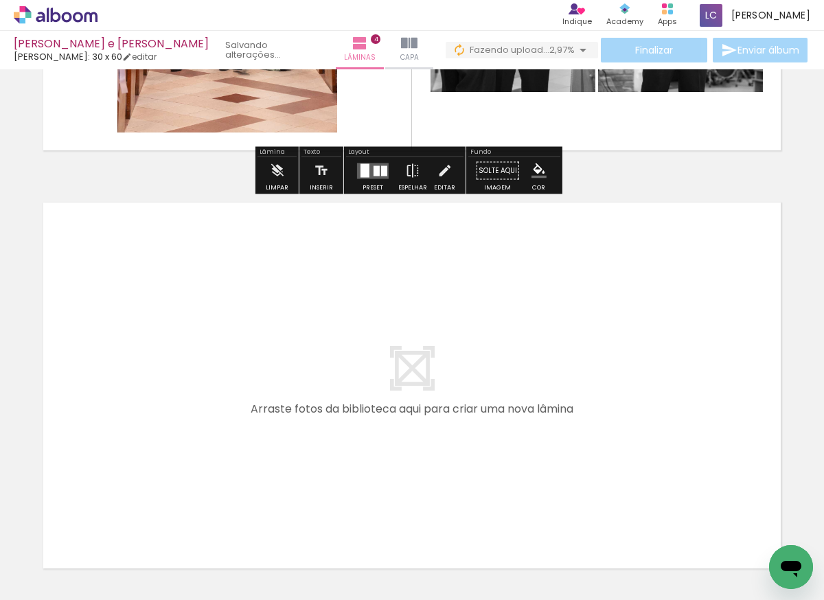
scroll to position [1604, 0]
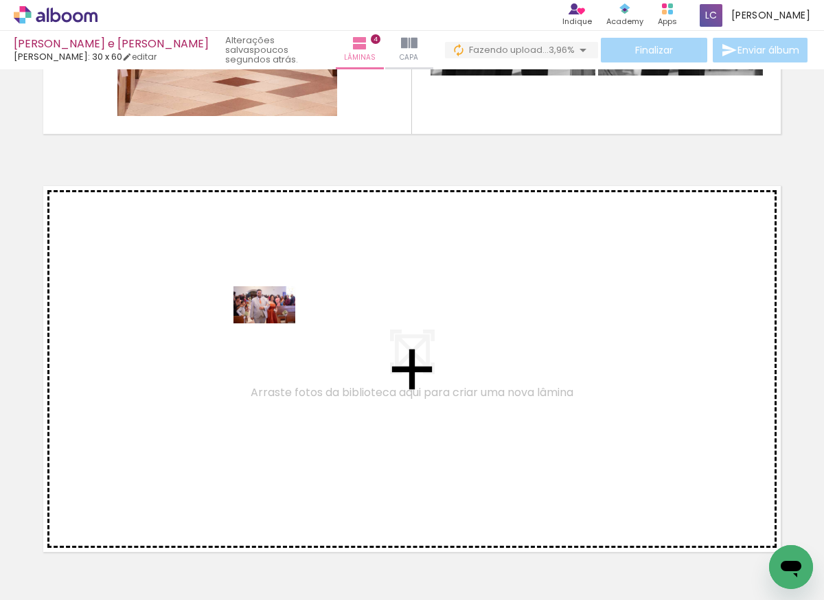
drag, startPoint x: 360, startPoint y: 555, endPoint x: 267, endPoint y: 308, distance: 263.9
click at [267, 308] on quentale-workspace at bounding box center [412, 300] width 824 height 600
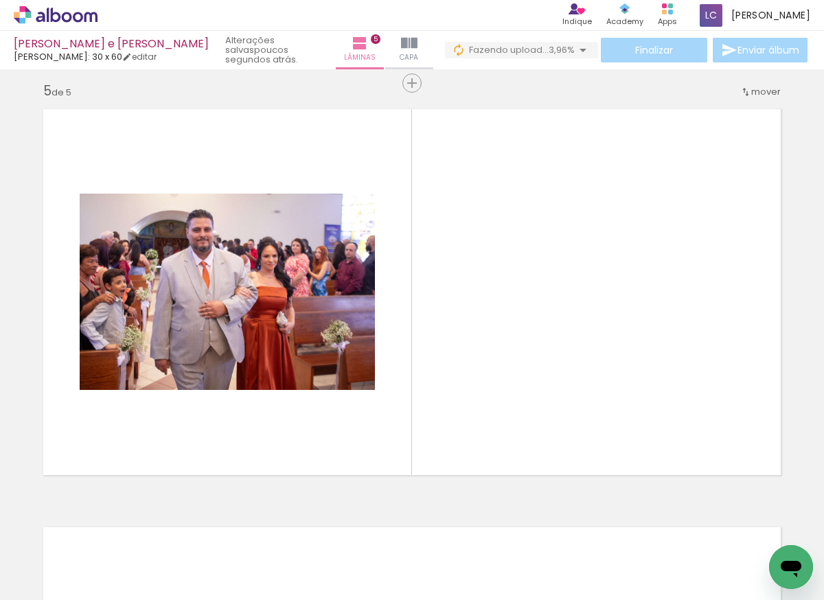
scroll to position [0, 1156]
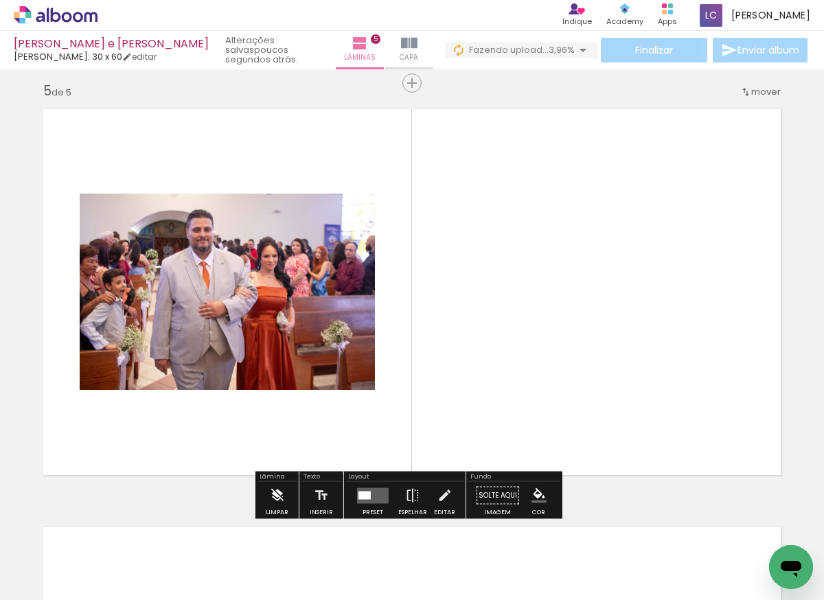
click at [277, 498] on iron-icon at bounding box center [276, 495] width 15 height 27
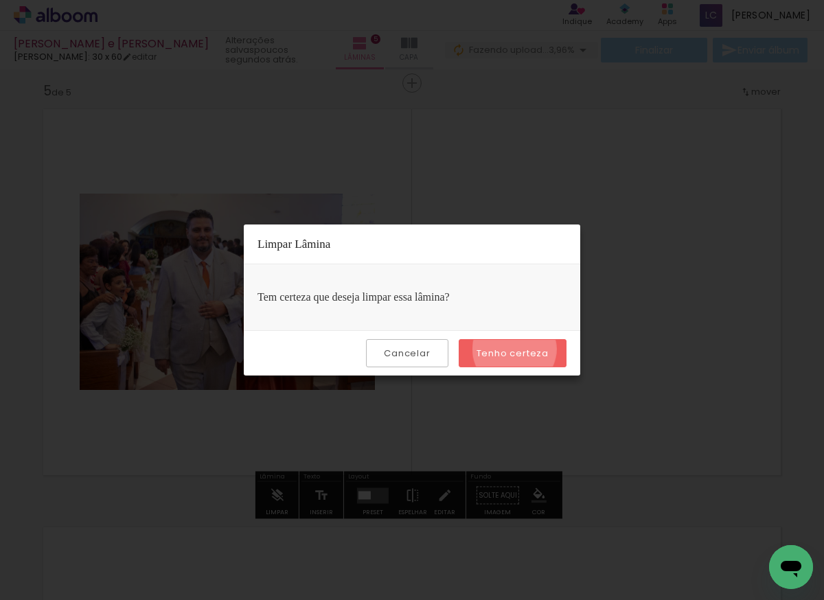
click at [0, 0] on slot "Tenho certeza" at bounding box center [0, 0] width 0 height 0
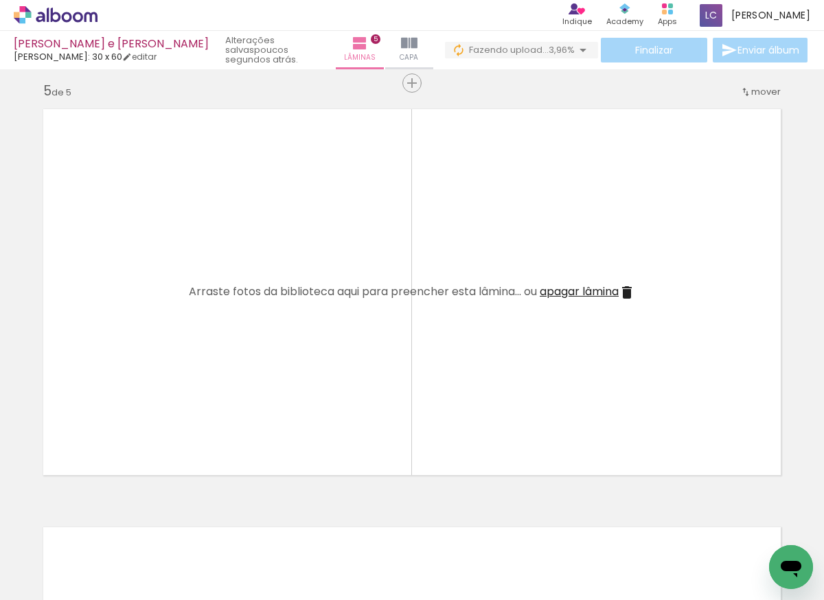
scroll to position [0, 846]
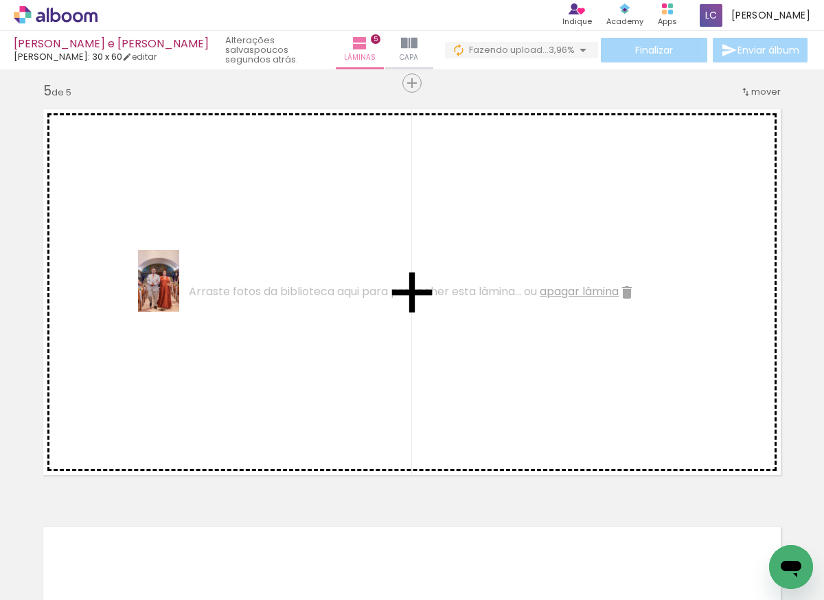
drag, startPoint x: 287, startPoint y: 550, endPoint x: 183, endPoint y: 256, distance: 312.4
click at [183, 256] on quentale-workspace at bounding box center [412, 300] width 824 height 600
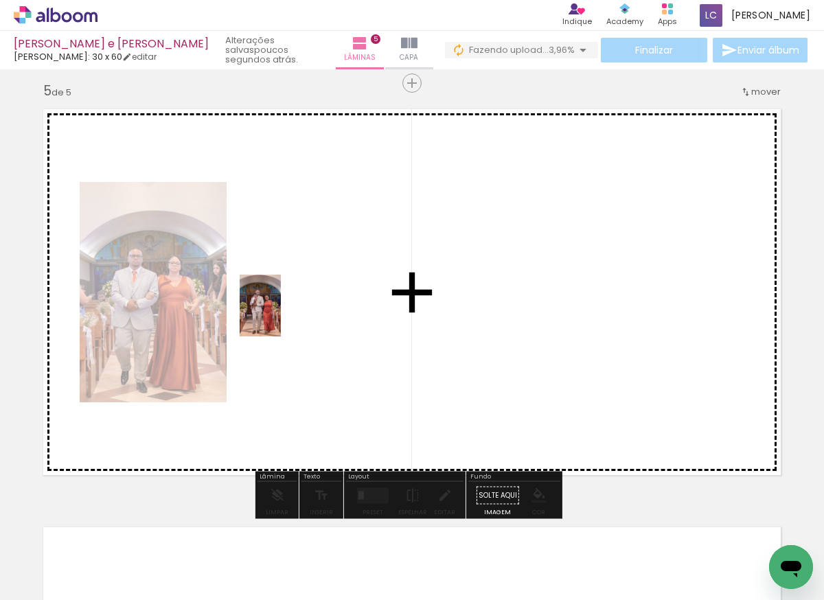
drag, startPoint x: 377, startPoint y: 559, endPoint x: 278, endPoint y: 306, distance: 271.2
click at [278, 306] on quentale-workspace at bounding box center [412, 300] width 824 height 600
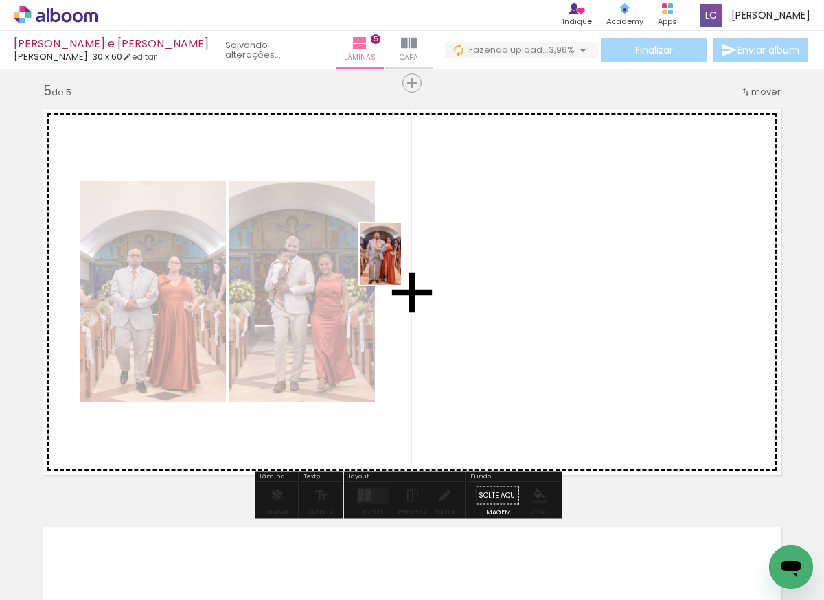
drag, startPoint x: 462, startPoint y: 559, endPoint x: 402, endPoint y: 256, distance: 308.7
click at [401, 255] on quentale-workspace at bounding box center [412, 300] width 824 height 600
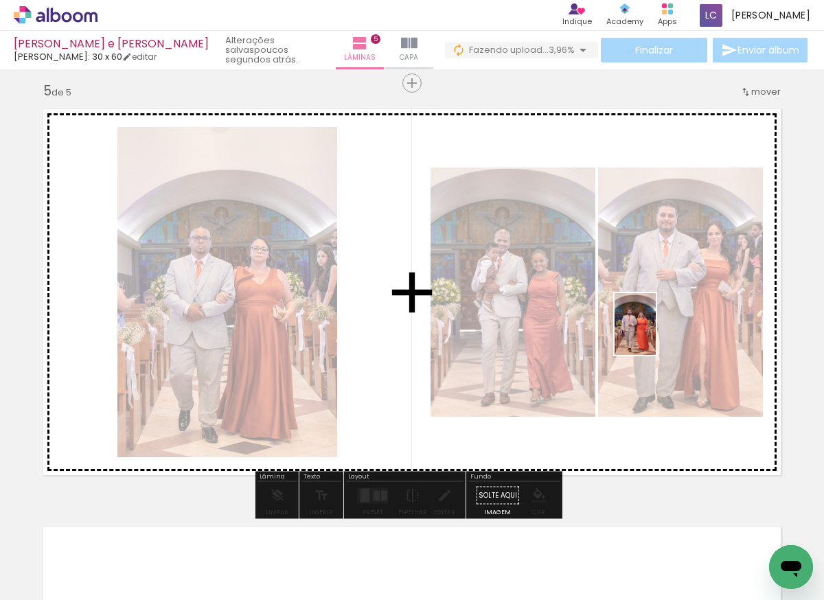
drag, startPoint x: 534, startPoint y: 553, endPoint x: 658, endPoint y: 322, distance: 261.6
click at [656, 327] on quentale-workspace at bounding box center [412, 300] width 824 height 600
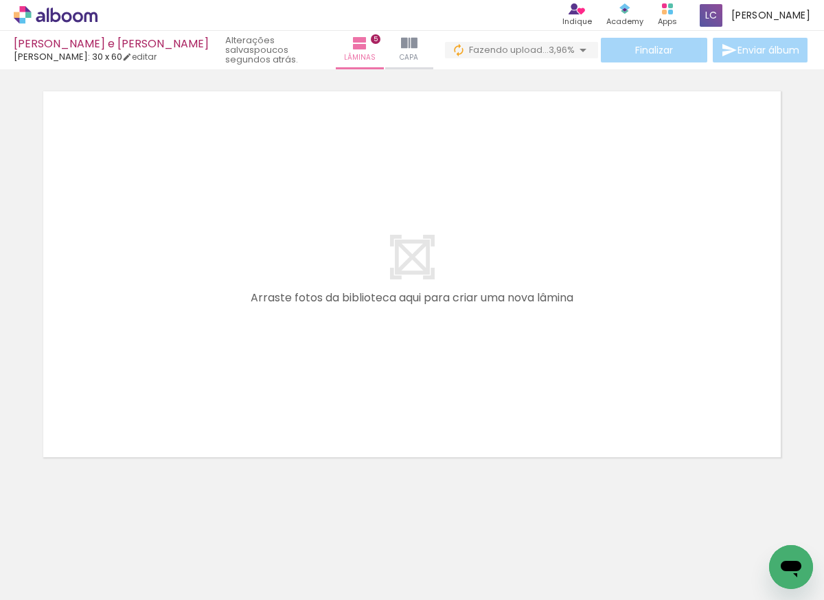
scroll to position [0, 824]
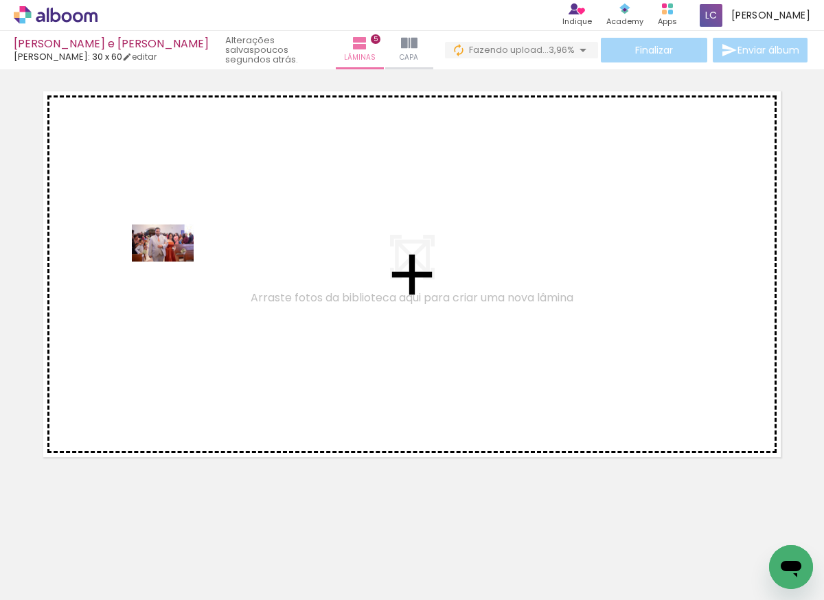
drag, startPoint x: 165, startPoint y: 557, endPoint x: 174, endPoint y: 240, distance: 316.6
click at [174, 240] on quentale-workspace at bounding box center [412, 300] width 824 height 600
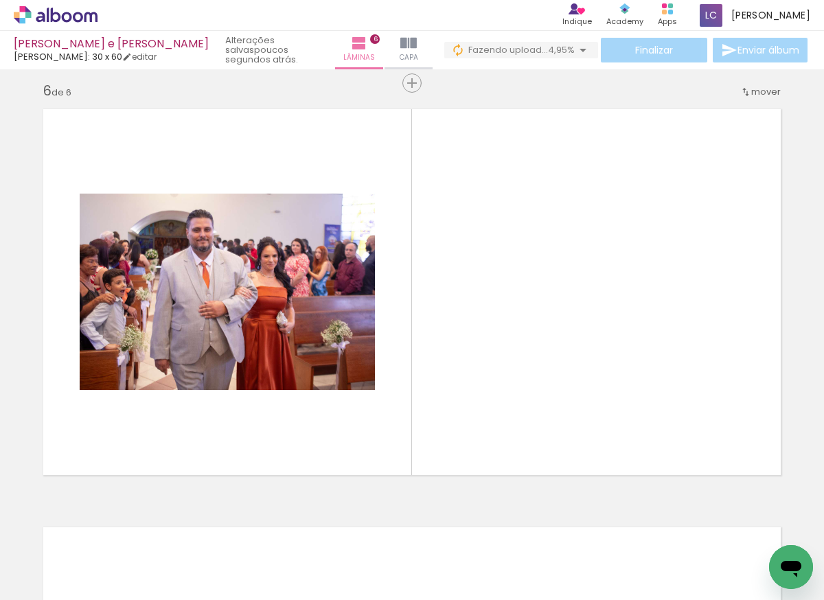
scroll to position [0, 1613]
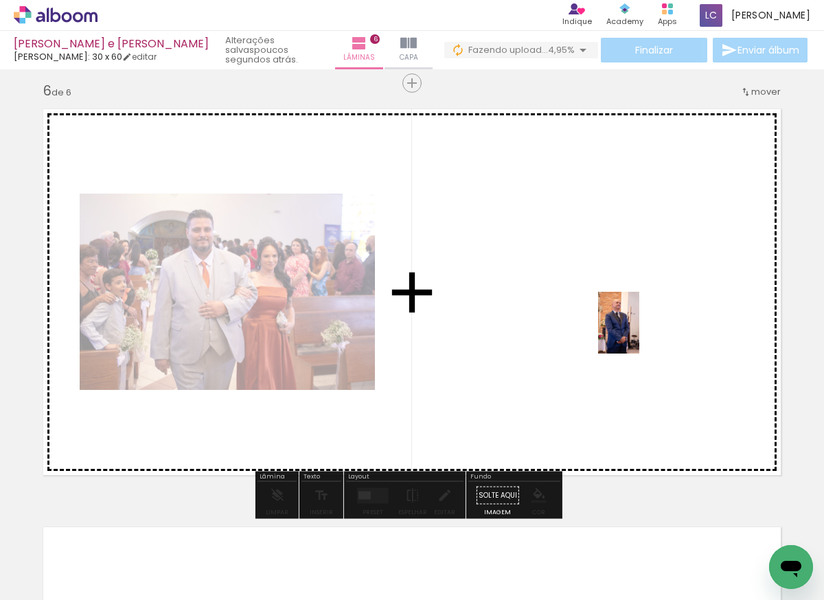
drag, startPoint x: 152, startPoint y: 563, endPoint x: 639, endPoint y: 333, distance: 538.8
click at [639, 333] on quentale-workspace at bounding box center [412, 300] width 824 height 600
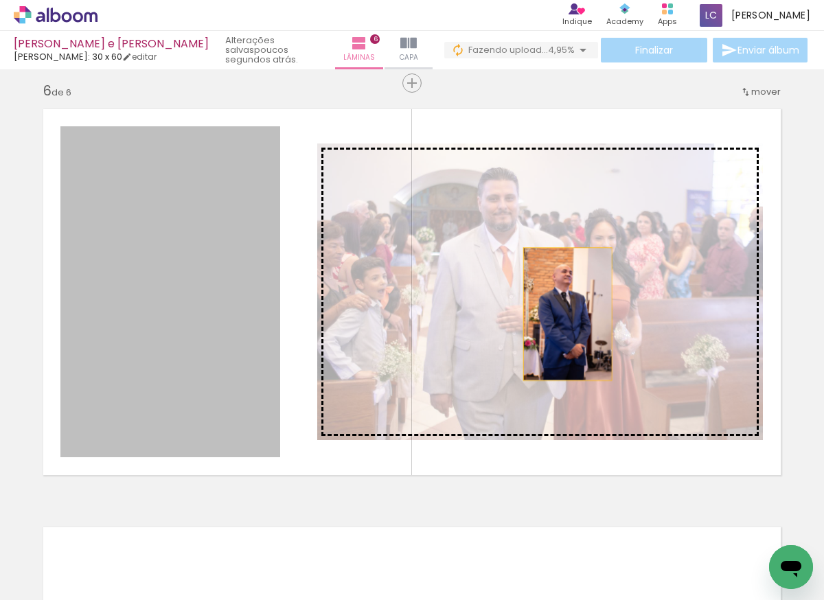
drag, startPoint x: 172, startPoint y: 331, endPoint x: 586, endPoint y: 301, distance: 414.9
click at [0, 0] on slot at bounding box center [0, 0] width 0 height 0
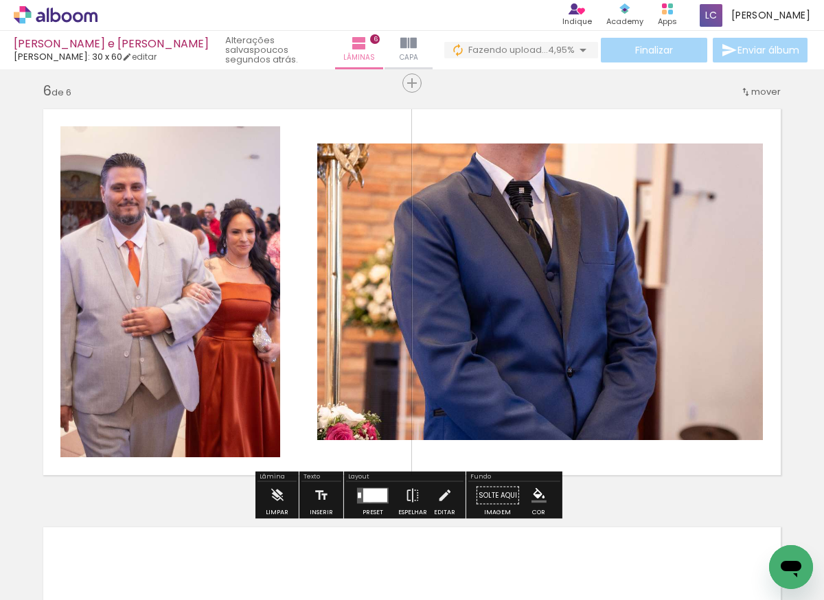
click at [366, 496] on div at bounding box center [375, 495] width 24 height 14
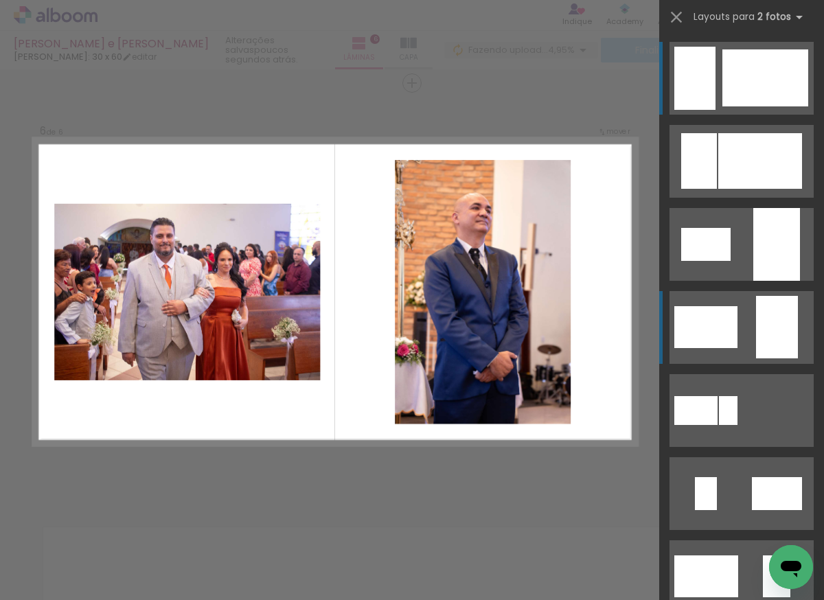
click at [743, 317] on quentale-layouter at bounding box center [741, 327] width 144 height 73
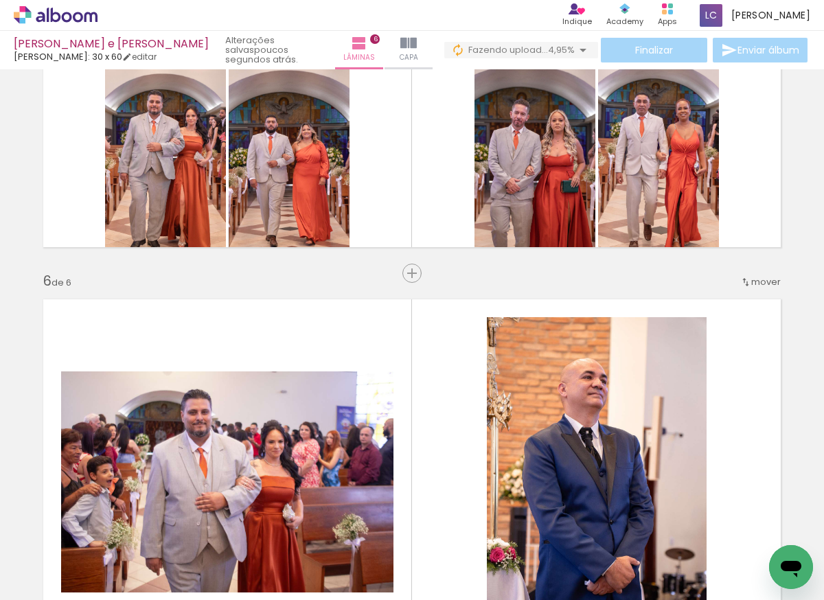
scroll to position [1879, 0]
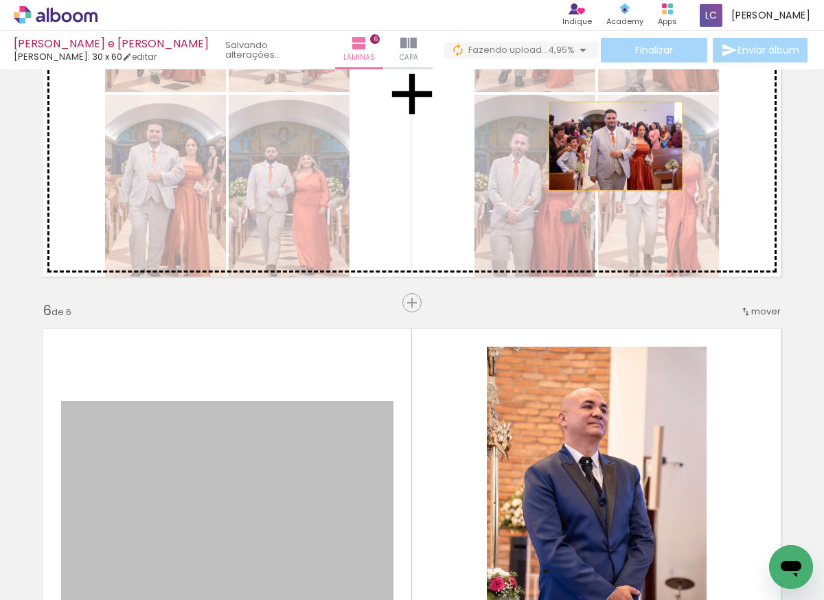
drag, startPoint x: 211, startPoint y: 491, endPoint x: 610, endPoint y: 146, distance: 527.5
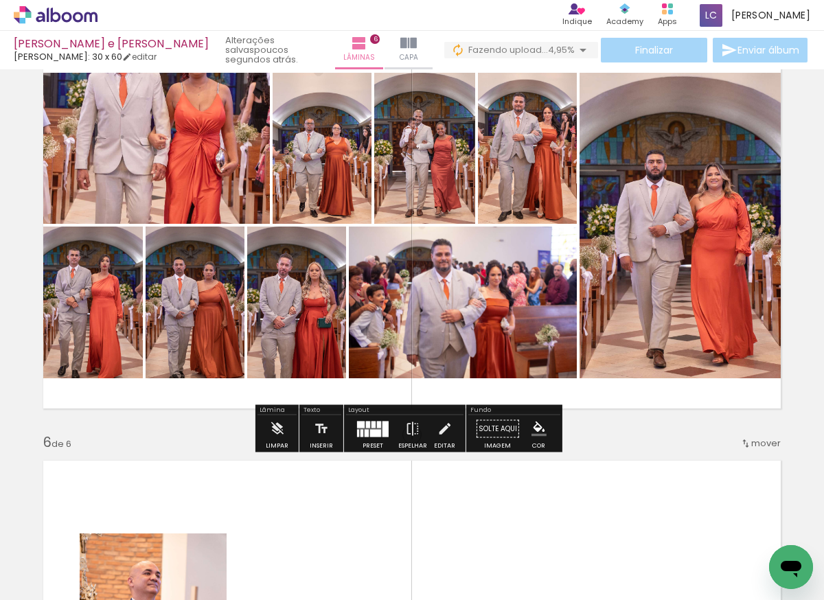
scroll to position [1738, 0]
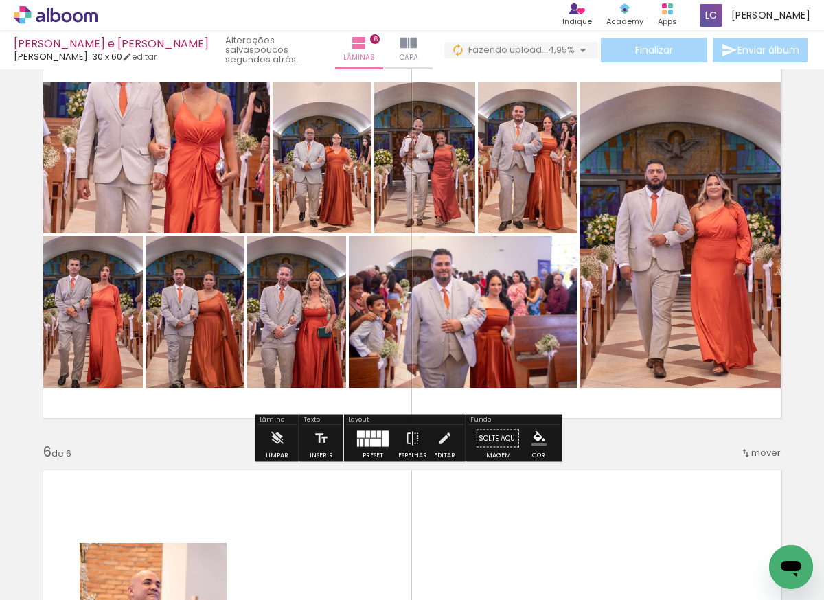
click at [371, 439] on div at bounding box center [375, 443] width 11 height 8
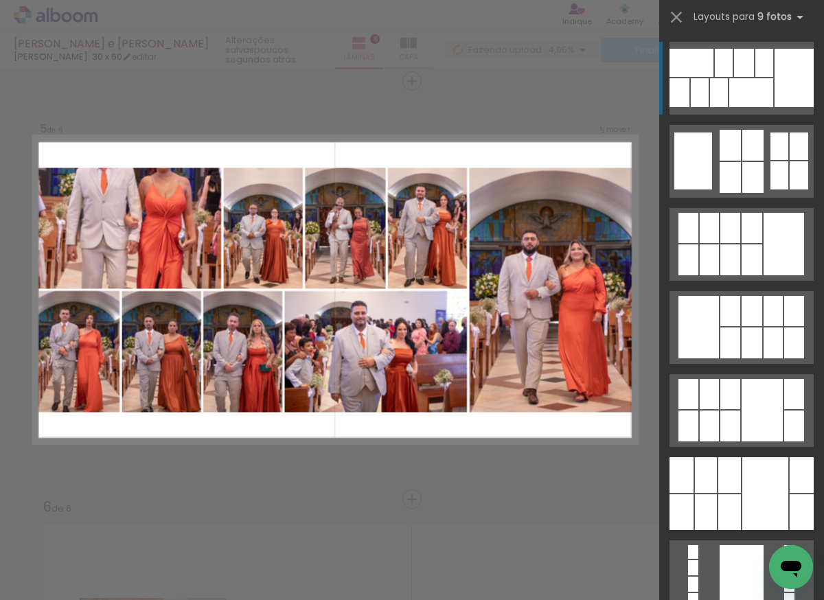
scroll to position [1681, 0]
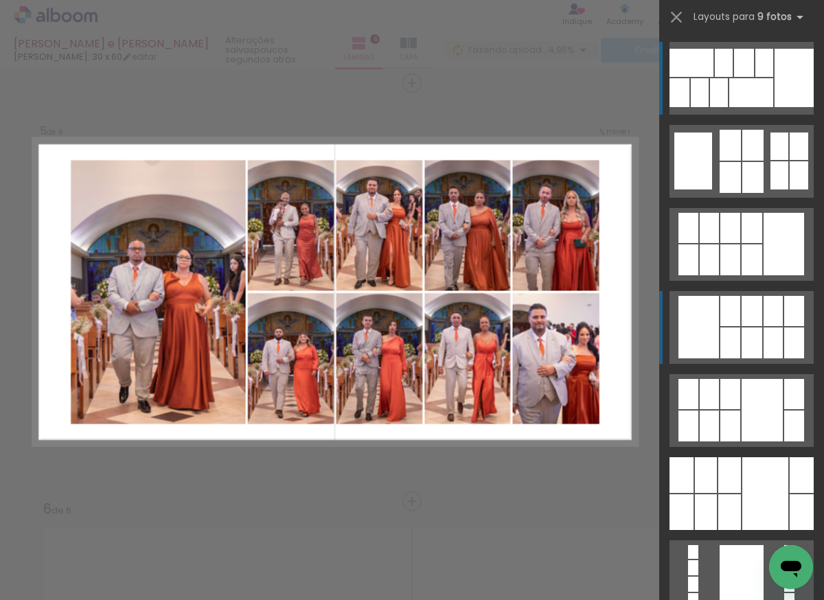
click at [741, 323] on div at bounding box center [751, 311] width 21 height 30
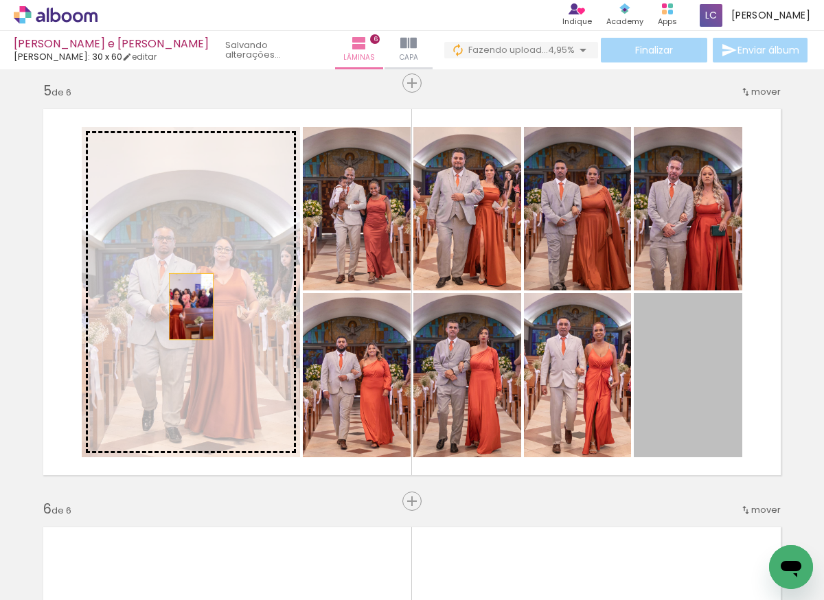
drag, startPoint x: 695, startPoint y: 353, endPoint x: 189, endPoint y: 309, distance: 507.7
click at [0, 0] on slot at bounding box center [0, 0] width 0 height 0
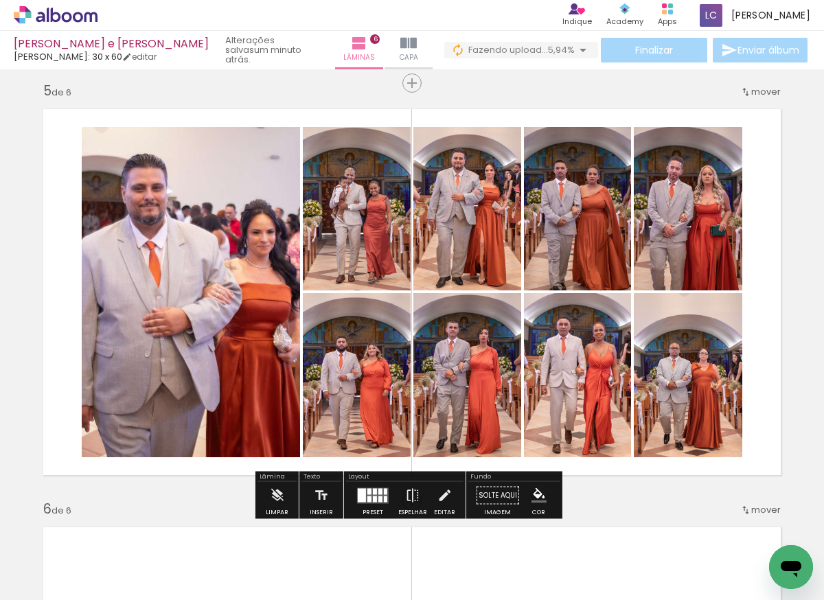
click at [172, 215] on quentale-photo at bounding box center [191, 292] width 218 height 330
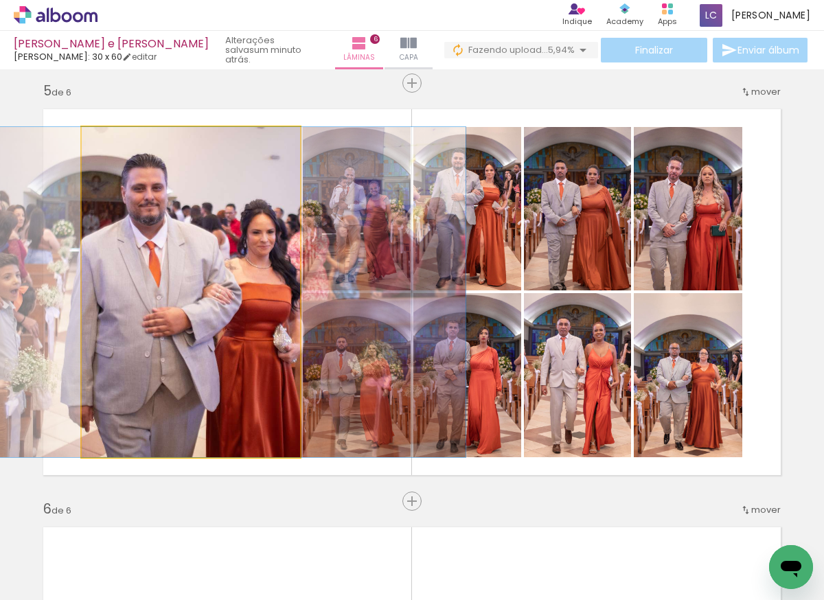
drag, startPoint x: 111, startPoint y: 142, endPoint x: 93, endPoint y: 138, distance: 18.3
type paper-slider "100"
click at [93, 139] on div at bounding box center [133, 141] width 95 height 21
click at [146, 312] on quentale-photo at bounding box center [191, 292] width 218 height 330
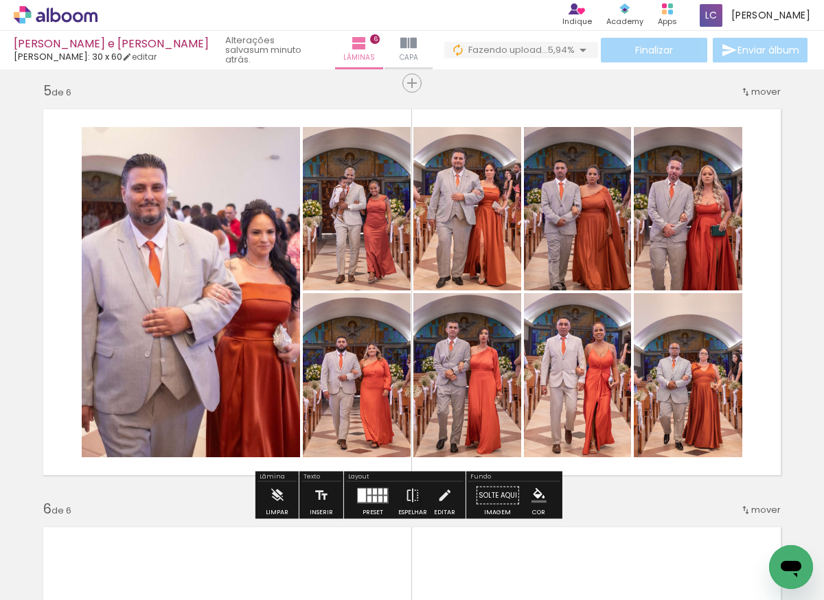
click at [371, 507] on div at bounding box center [372, 495] width 37 height 27
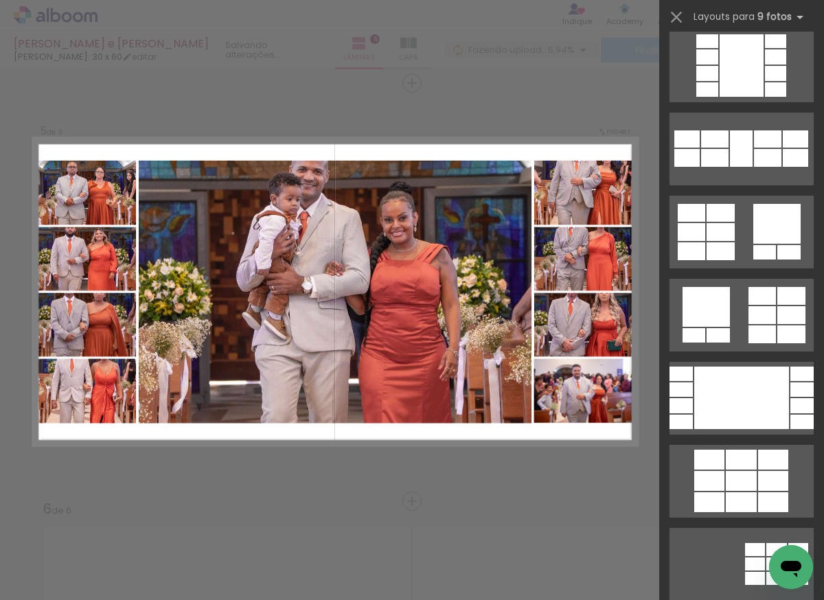
scroll to position [1741, 0]
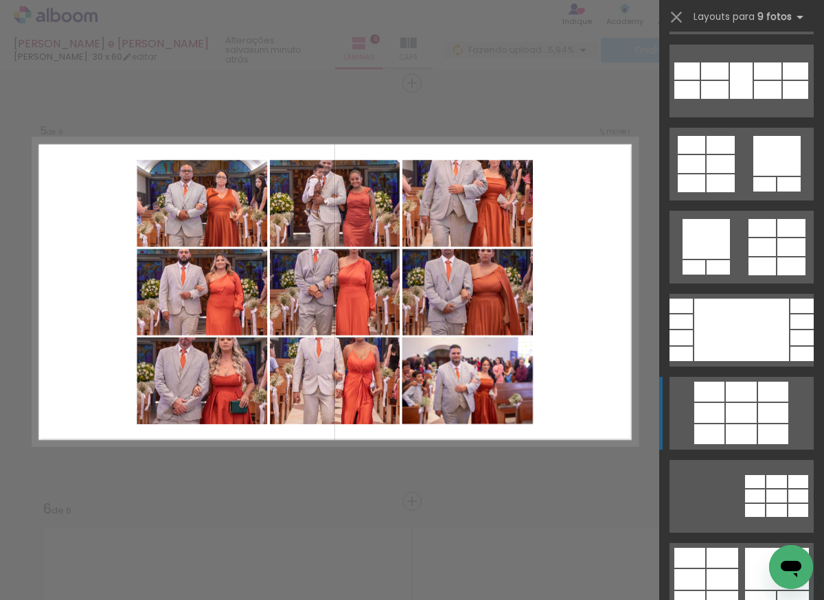
click at [740, 408] on div at bounding box center [740, 413] width 31 height 20
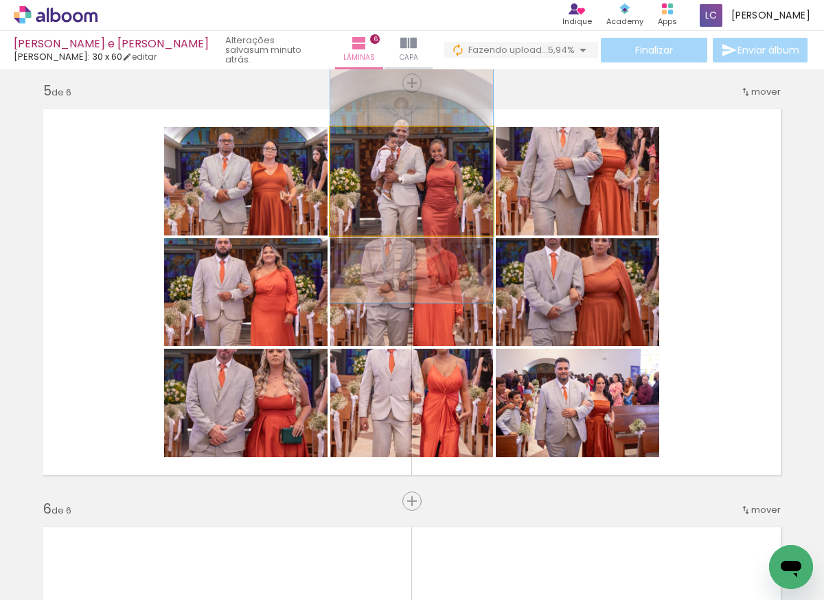
click at [399, 194] on quentale-photo at bounding box center [411, 181] width 163 height 108
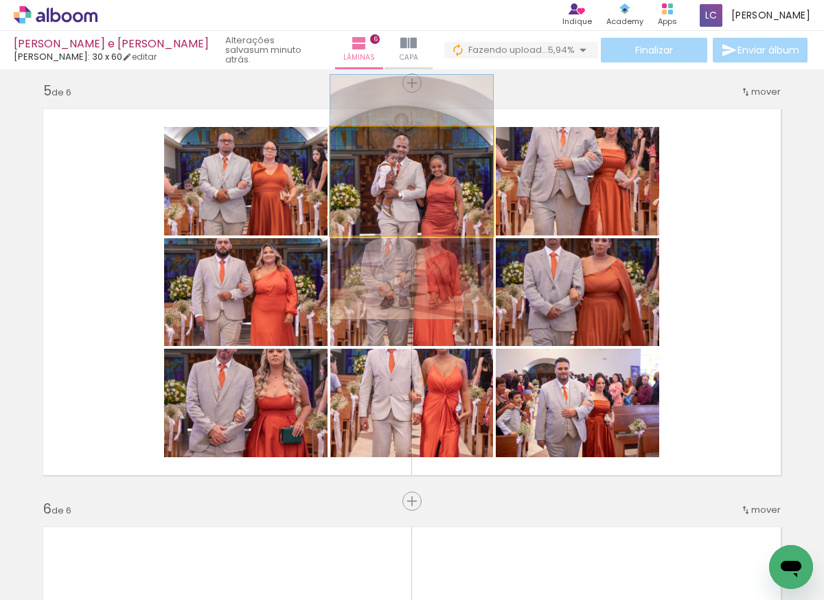
drag, startPoint x: 404, startPoint y: 181, endPoint x: 404, endPoint y: 197, distance: 15.8
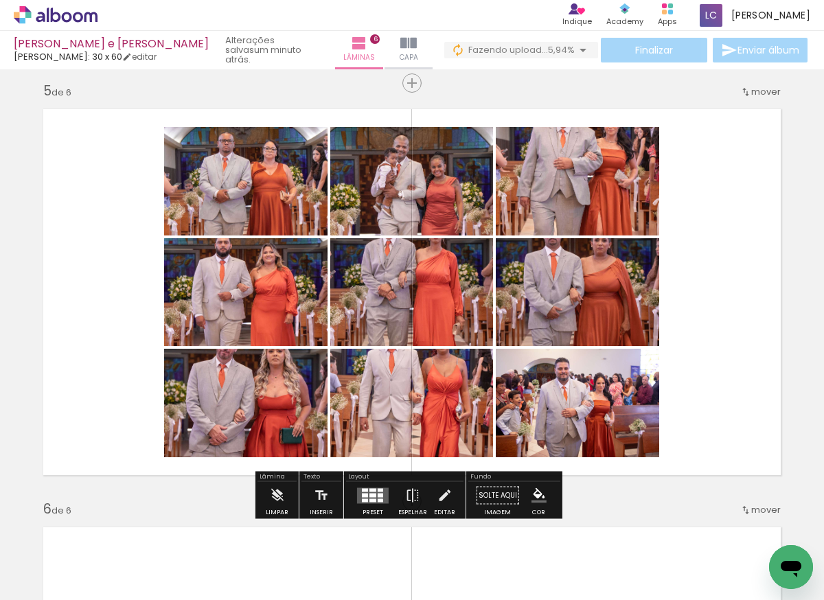
click at [377, 499] on div at bounding box center [379, 499] width 5 height 3
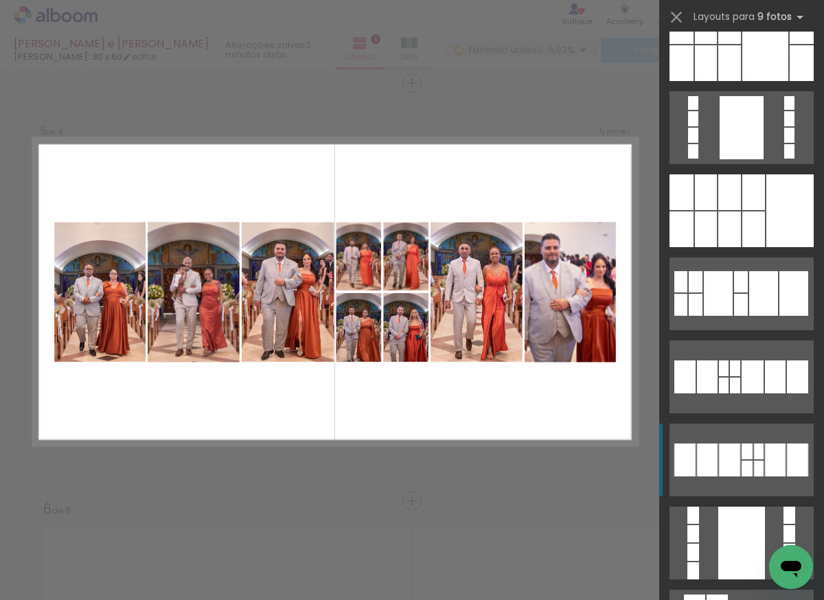
scroll to position [454, 0]
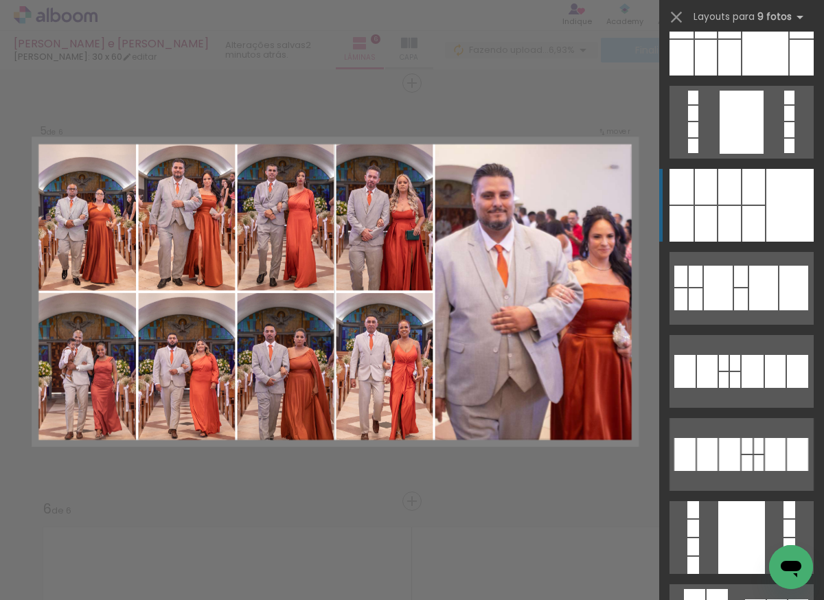
click at [742, 187] on div at bounding box center [753, 187] width 23 height 36
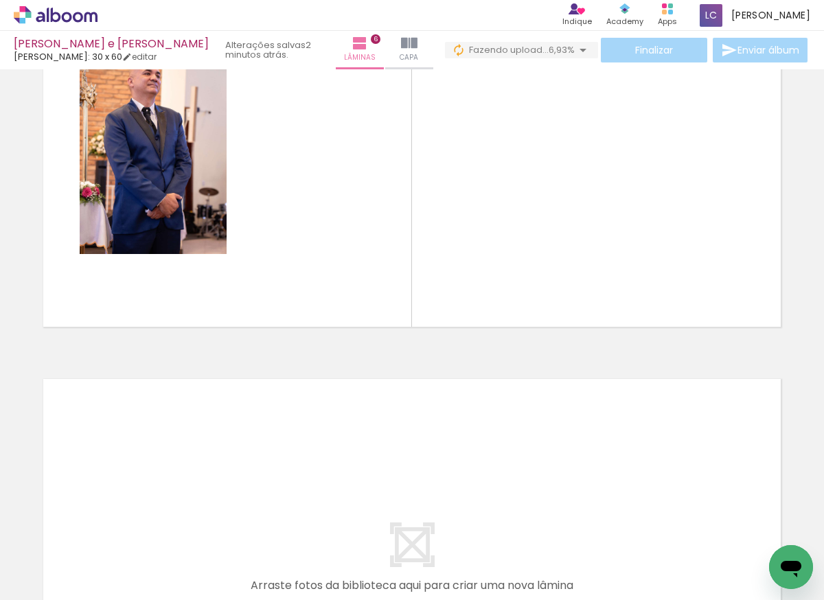
scroll to position [2246, 0]
drag, startPoint x: 292, startPoint y: 559, endPoint x: 309, endPoint y: 205, distance: 354.6
click at [309, 205] on quentale-workspace at bounding box center [412, 300] width 824 height 600
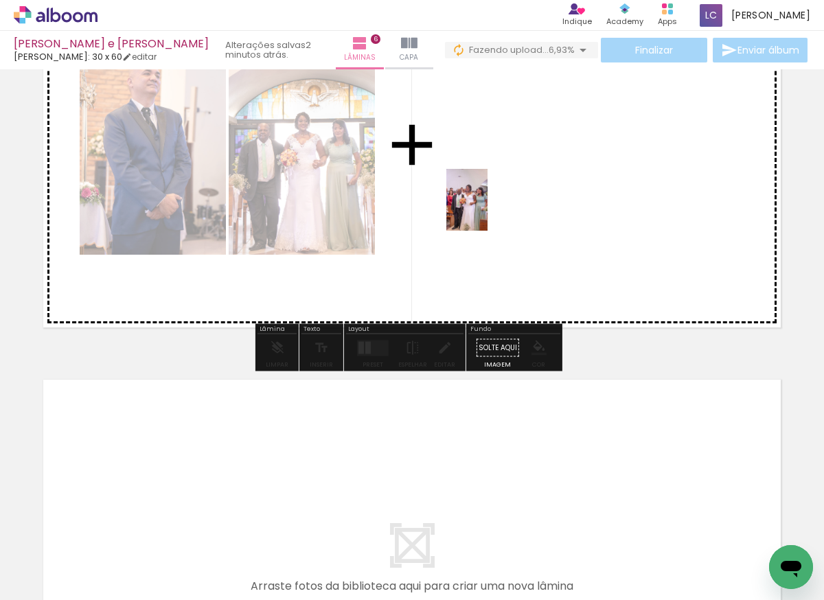
drag, startPoint x: 365, startPoint y: 565, endPoint x: 492, endPoint y: 175, distance: 410.0
click at [492, 179] on quentale-workspace at bounding box center [412, 300] width 824 height 600
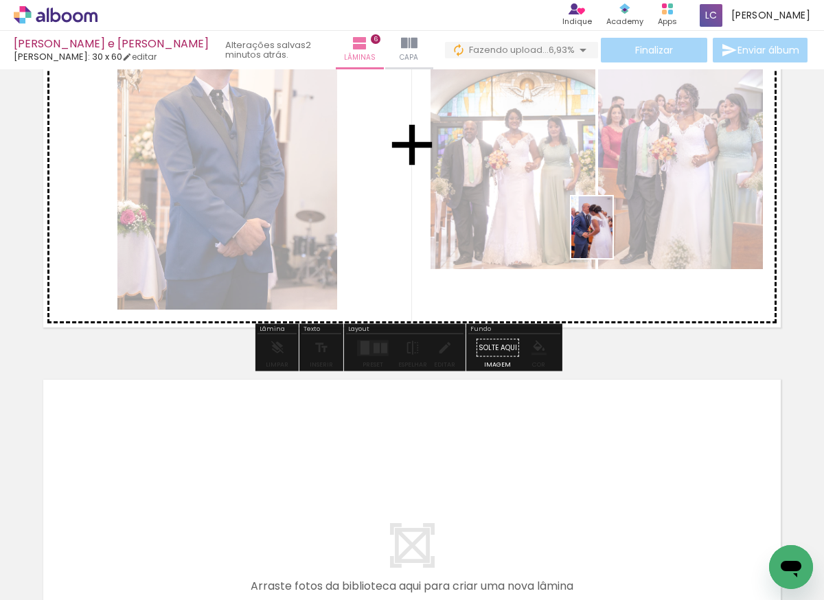
drag, startPoint x: 537, startPoint y: 564, endPoint x: 612, endPoint y: 231, distance: 341.9
click at [612, 233] on quentale-workspace at bounding box center [412, 300] width 824 height 600
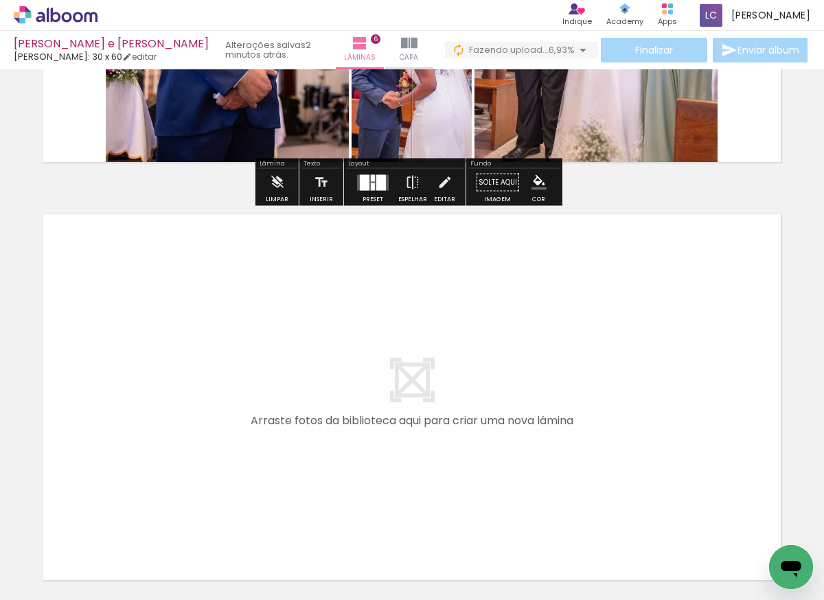
scroll to position [2382, 0]
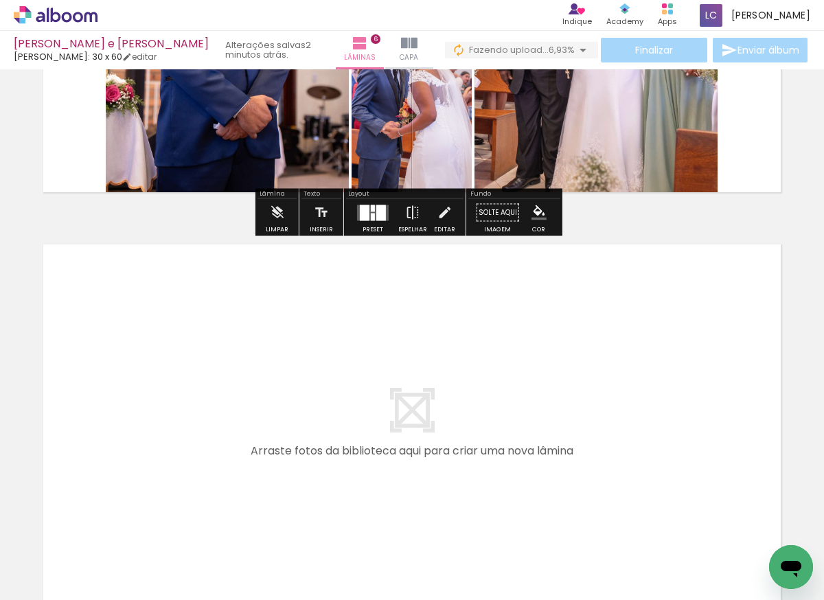
click at [360, 213] on div at bounding box center [365, 213] width 10 height 16
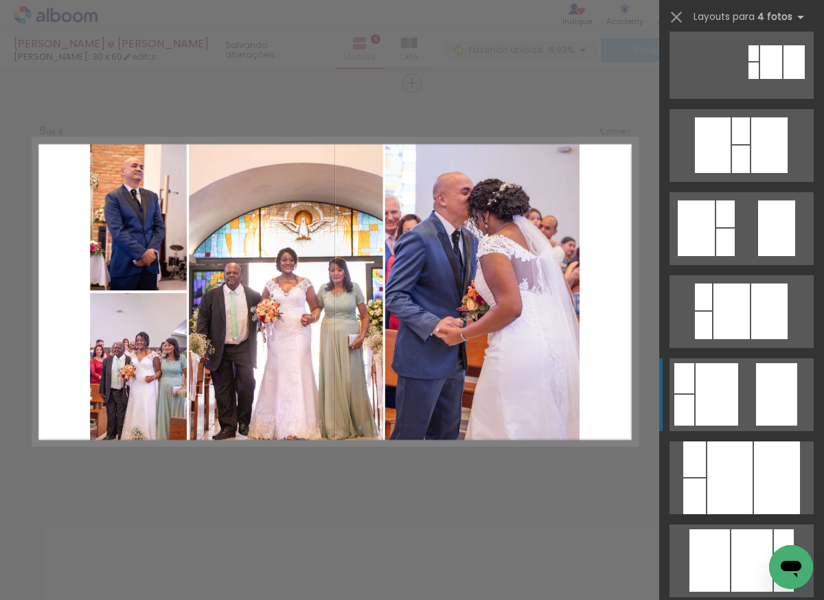
scroll to position [330, 0]
